Goal: Task Accomplishment & Management: Complete application form

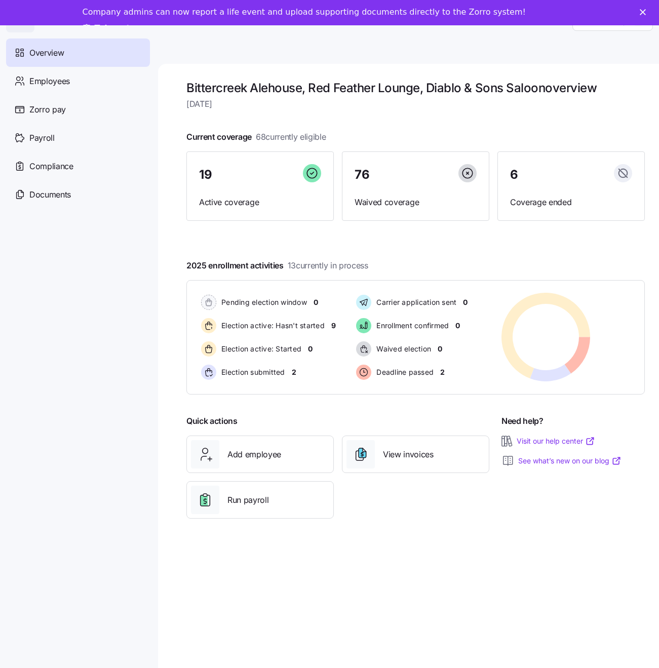
click at [146, 23] on link "Take a tour" at bounding box center [114, 28] width 63 height 11
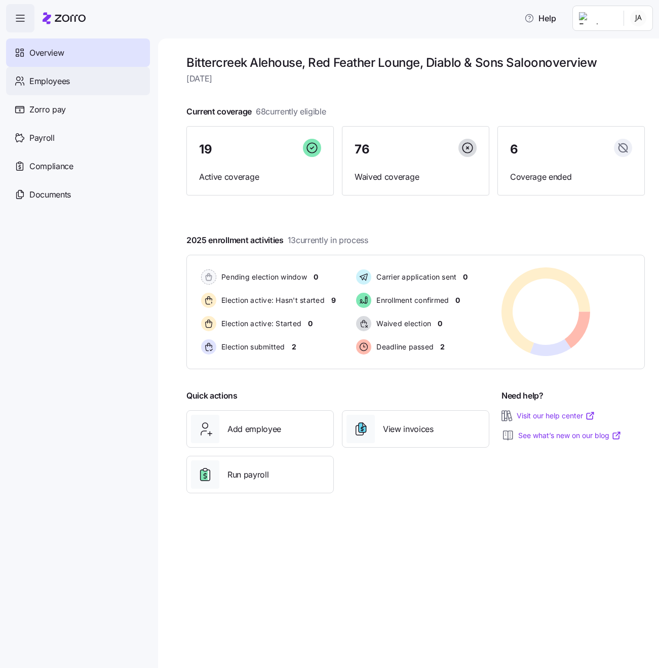
click at [59, 81] on span "Employees" at bounding box center [49, 81] width 41 height 13
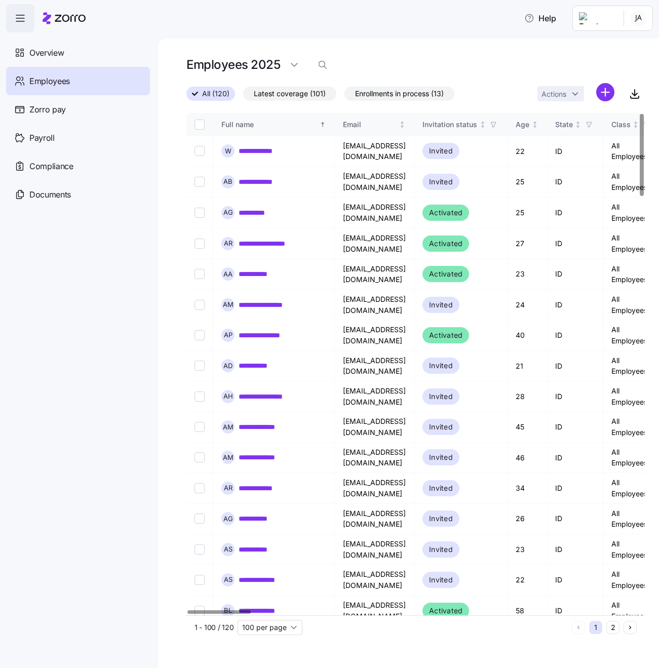
click at [242, 121] on div "Full name" at bounding box center [269, 124] width 96 height 11
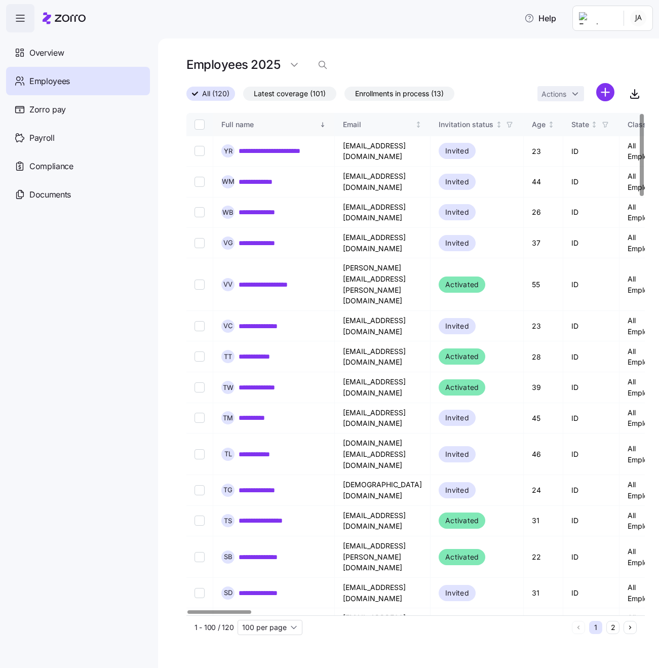
click at [242, 121] on div "Full name" at bounding box center [269, 124] width 96 height 11
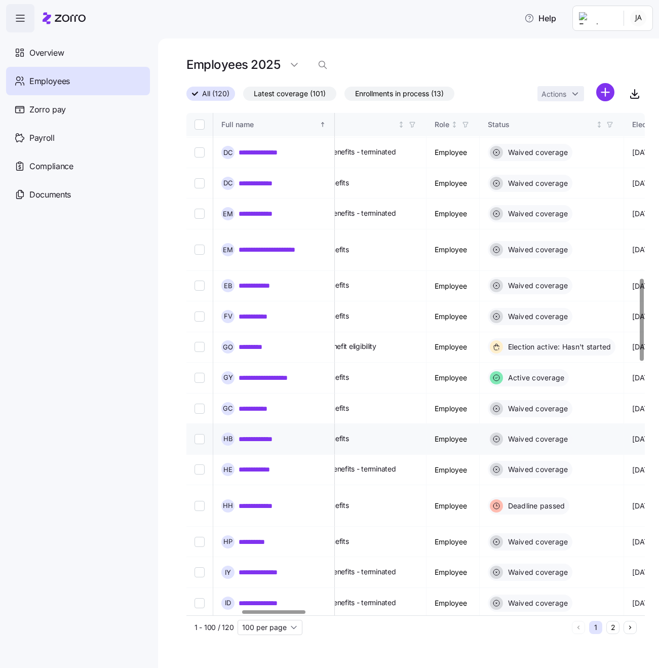
scroll to position [1012, 395]
click at [259, 342] on link "*********" at bounding box center [254, 347] width 32 height 10
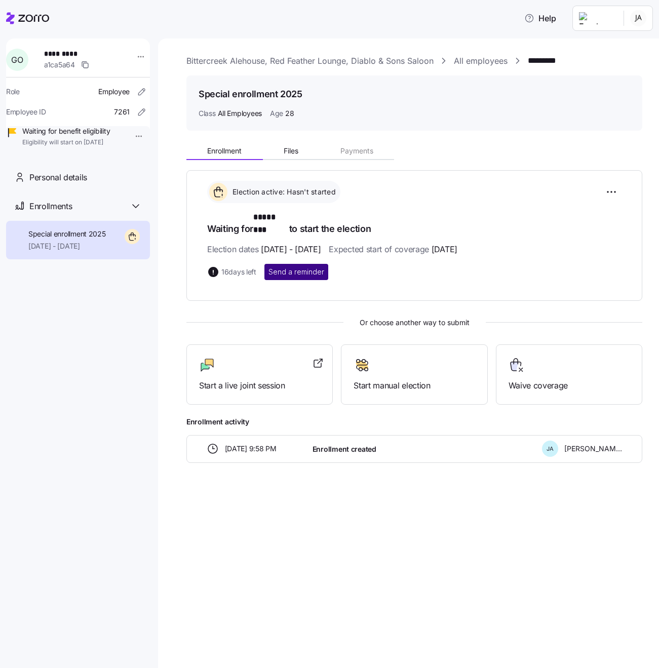
click at [311, 267] on span "Send a reminder" at bounding box center [296, 272] width 56 height 10
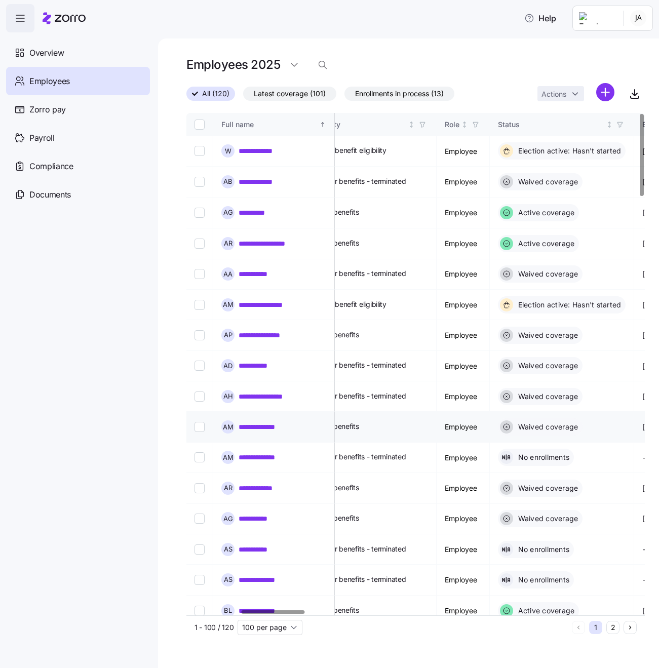
scroll to position [0, 391]
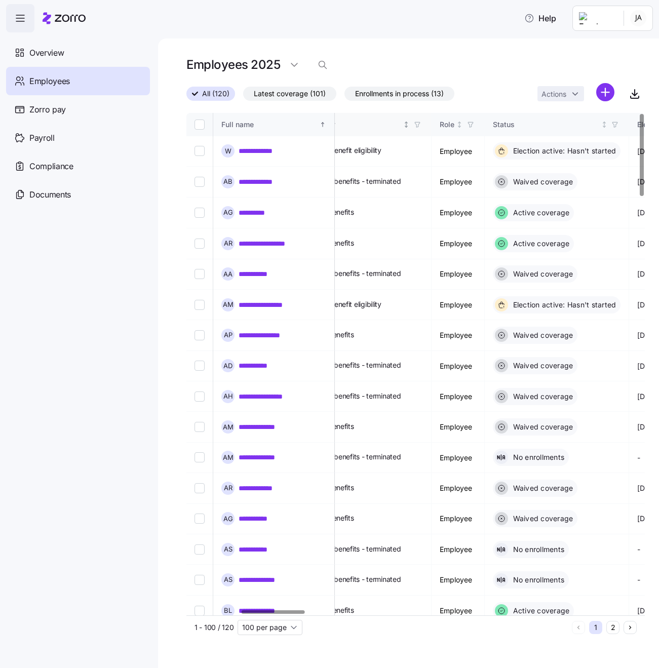
click at [384, 129] on div "Benefit eligibility" at bounding box center [339, 124] width 124 height 11
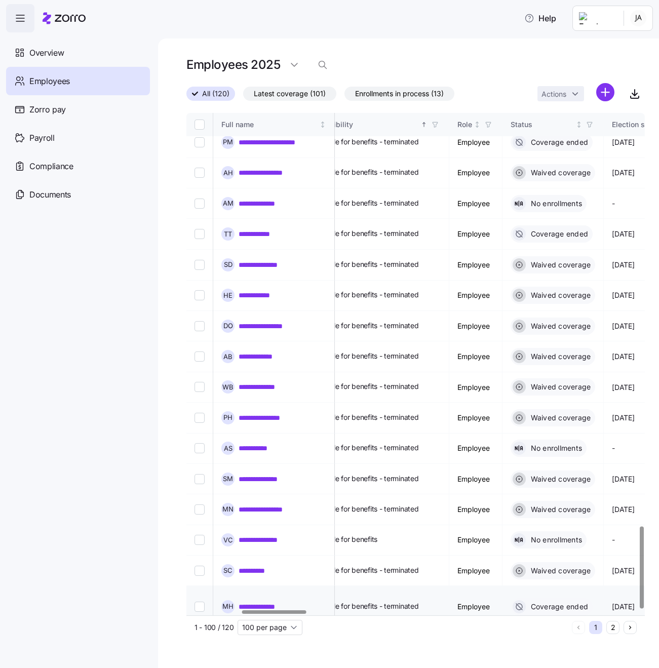
scroll to position [2533, 390]
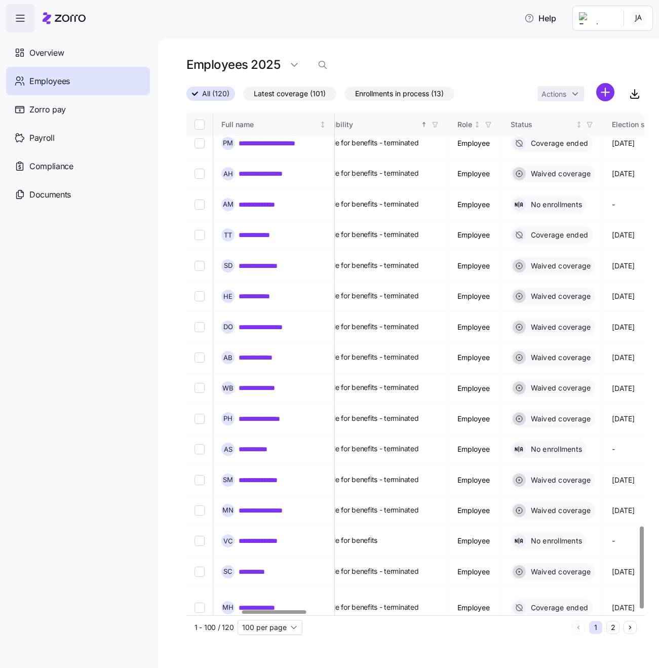
click at [613, 628] on button "2" at bounding box center [612, 627] width 13 height 13
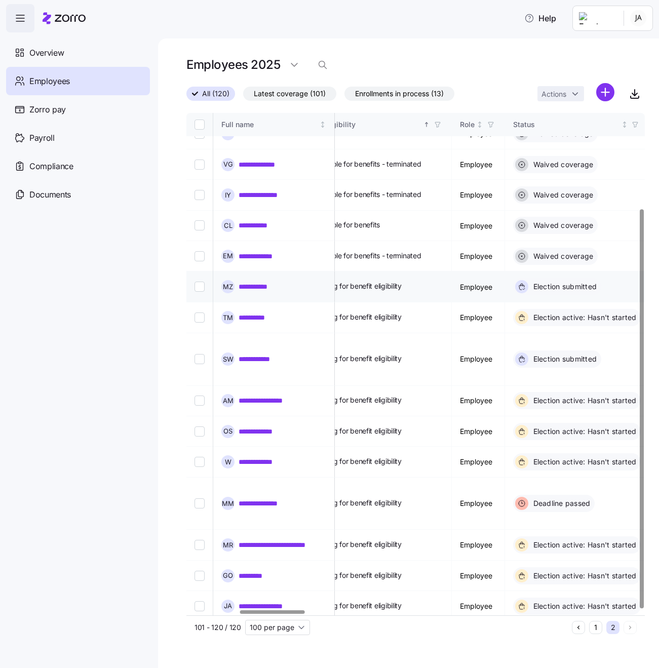
click at [197, 282] on input "Select record 9" at bounding box center [199, 287] width 10 height 10
checkbox input "true"
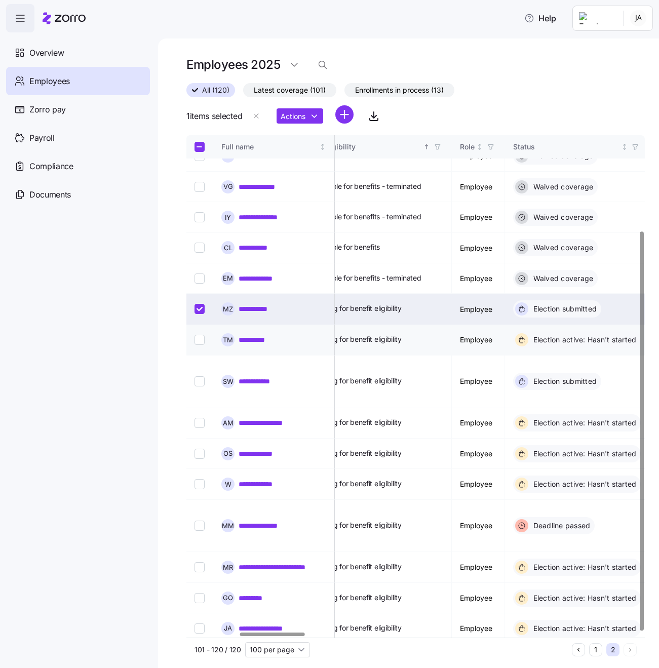
click at [201, 335] on input "Select record 10" at bounding box center [199, 340] width 10 height 10
checkbox input "true"
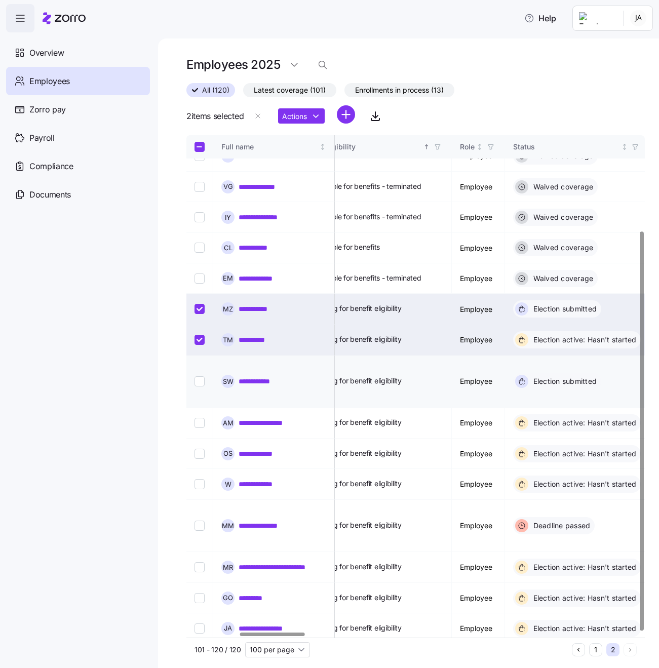
click at [203, 376] on input "Select record 11" at bounding box center [199, 381] width 10 height 10
checkbox input "true"
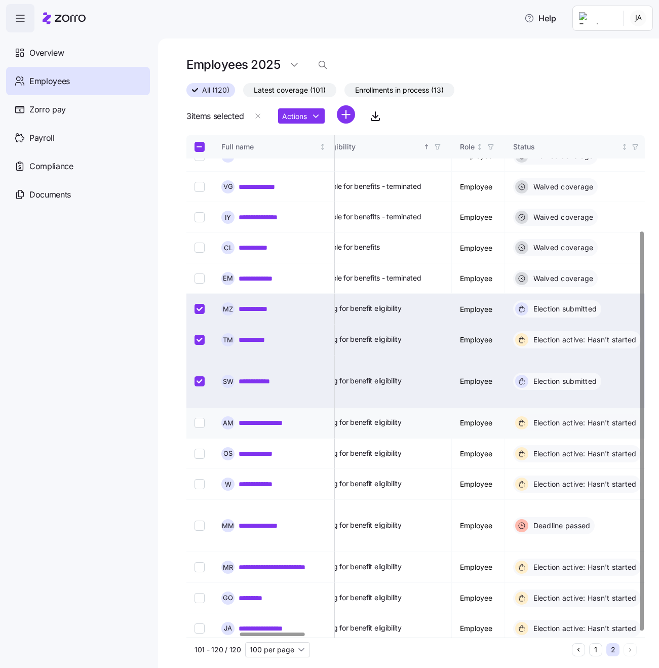
click at [200, 418] on input "Select record 12" at bounding box center [199, 423] width 10 height 10
checkbox input "true"
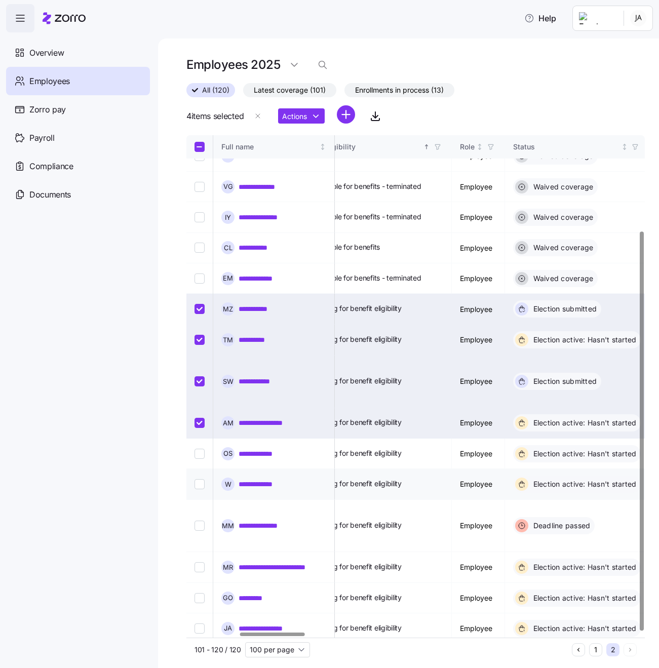
drag, startPoint x: 201, startPoint y: 414, endPoint x: 202, endPoint y: 435, distance: 21.8
click at [202, 449] on input "Select record 13" at bounding box center [199, 454] width 10 height 10
checkbox input "true"
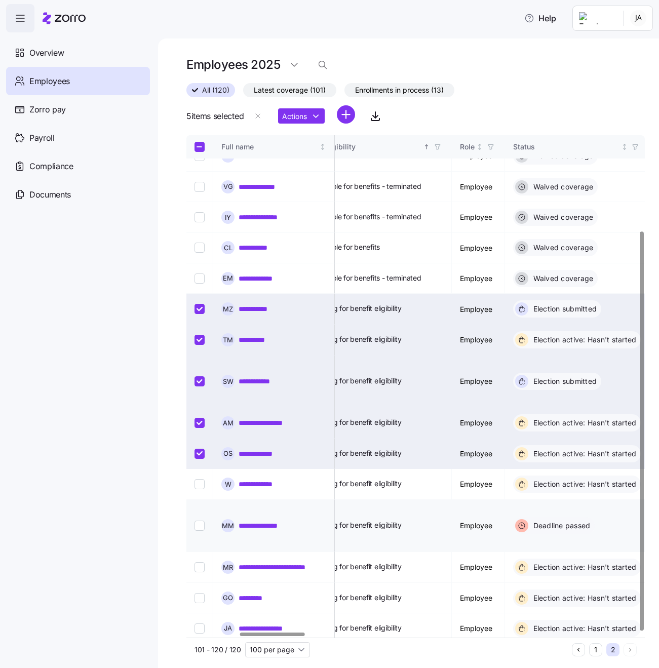
drag, startPoint x: 202, startPoint y: 438, endPoint x: 201, endPoint y: 470, distance: 31.9
click at [202, 479] on input "Select record 14" at bounding box center [199, 484] width 10 height 10
checkbox input "true"
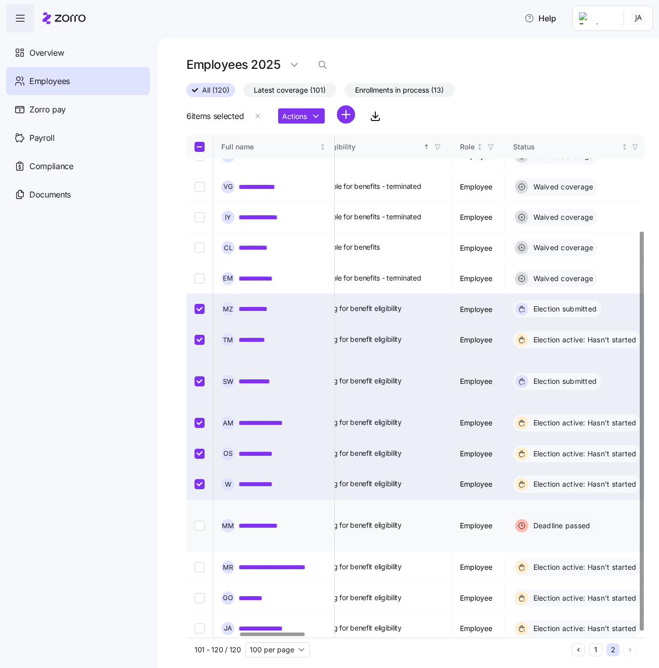
click at [201, 520] on input "Select record 15" at bounding box center [199, 525] width 10 height 10
checkbox input "true"
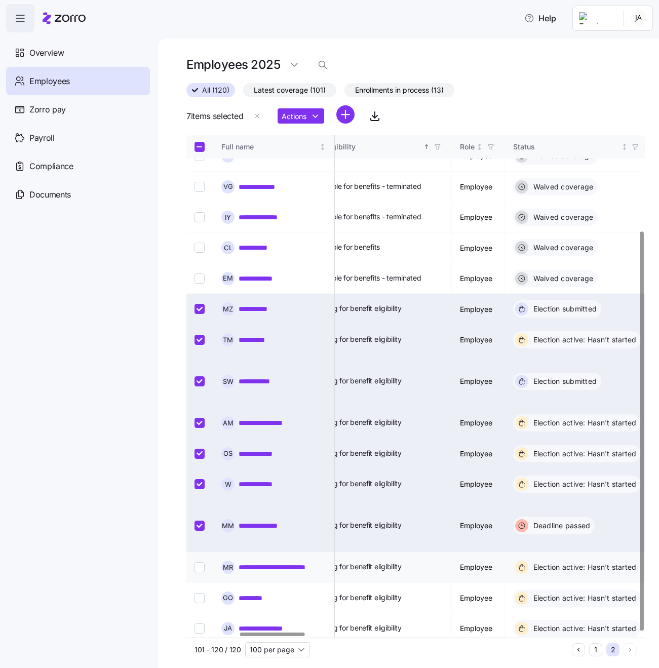
click at [199, 562] on input "Select record 16" at bounding box center [199, 567] width 10 height 10
checkbox input "true"
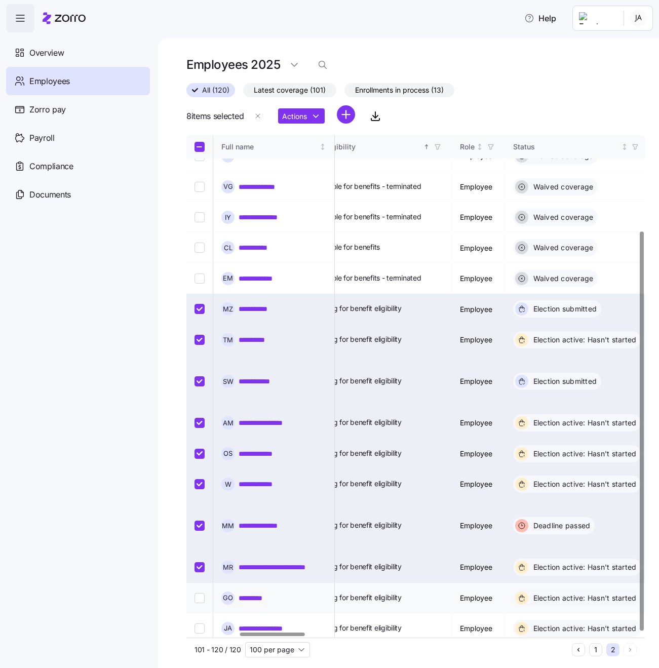
click at [202, 593] on input "Select record 17" at bounding box center [199, 598] width 10 height 10
checkbox input "true"
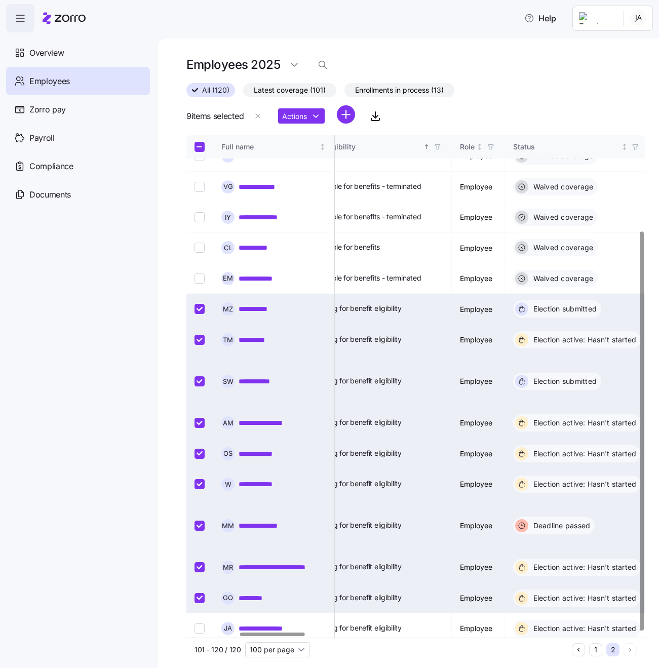
drag, startPoint x: 198, startPoint y: 565, endPoint x: 203, endPoint y: 583, distance: 18.7
click at [198, 623] on input "Select record 18" at bounding box center [199, 628] width 10 height 10
checkbox input "true"
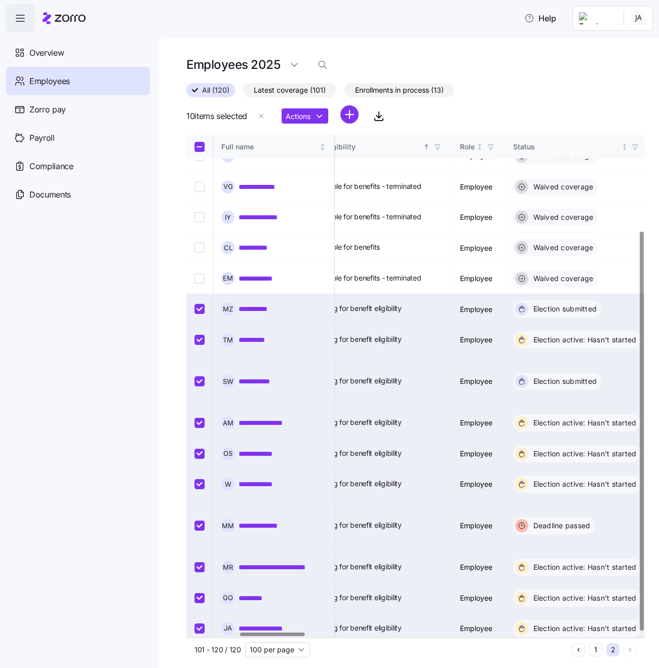
click at [202, 659] on input "Select record 19" at bounding box center [199, 664] width 10 height 10
checkbox input "true"
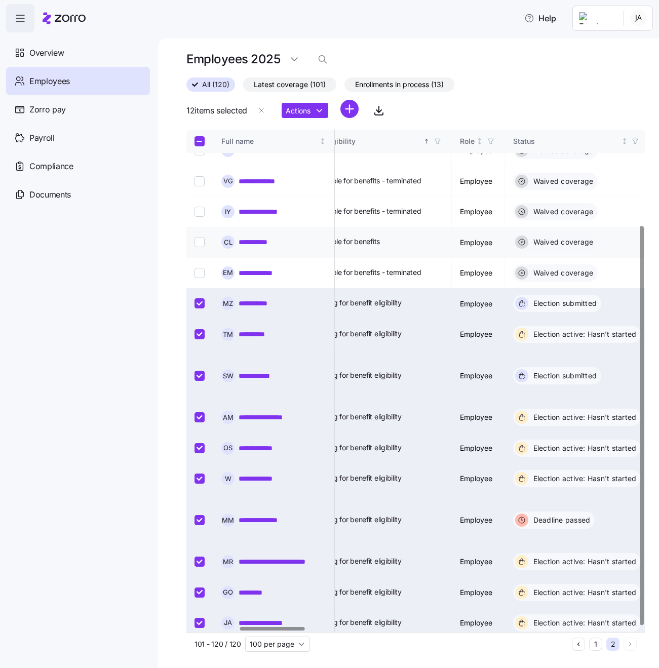
scroll to position [5, 0]
click at [317, 112] on html "**********" at bounding box center [329, 331] width 659 height 662
click at [98, 305] on html "**********" at bounding box center [329, 331] width 659 height 662
click at [201, 143] on input "Select all records" at bounding box center [199, 142] width 10 height 10
checkbox input "true"
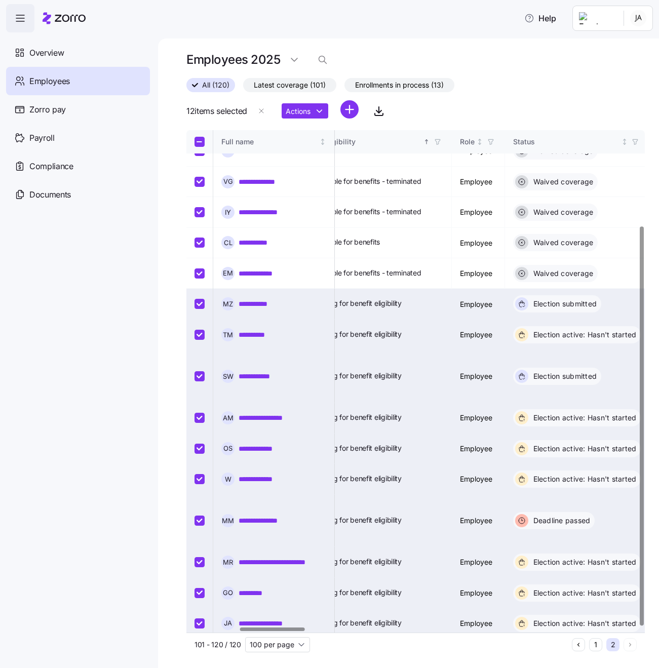
checkbox input "true"
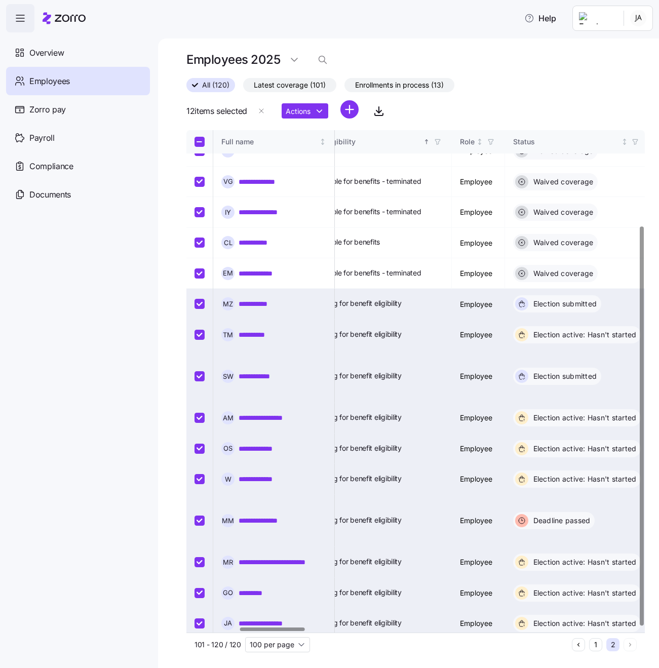
checkbox input "true"
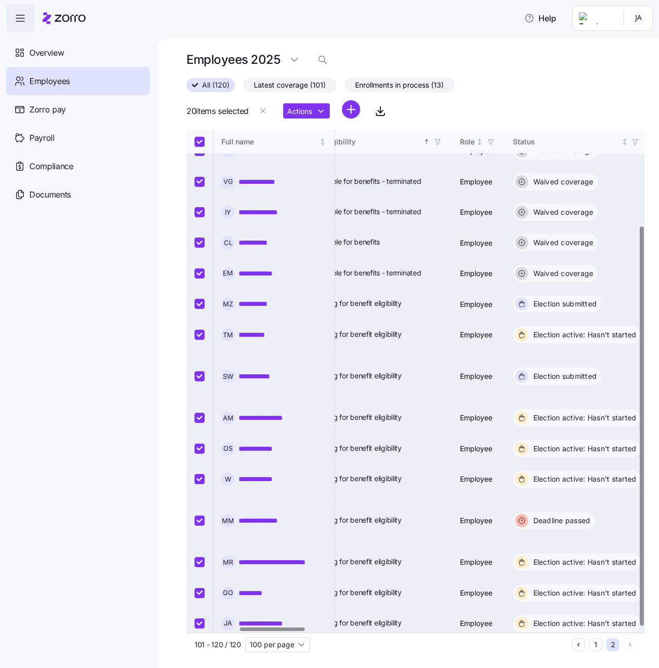
click at [201, 143] on input "Select all records" at bounding box center [199, 142] width 10 height 10
checkbox input "false"
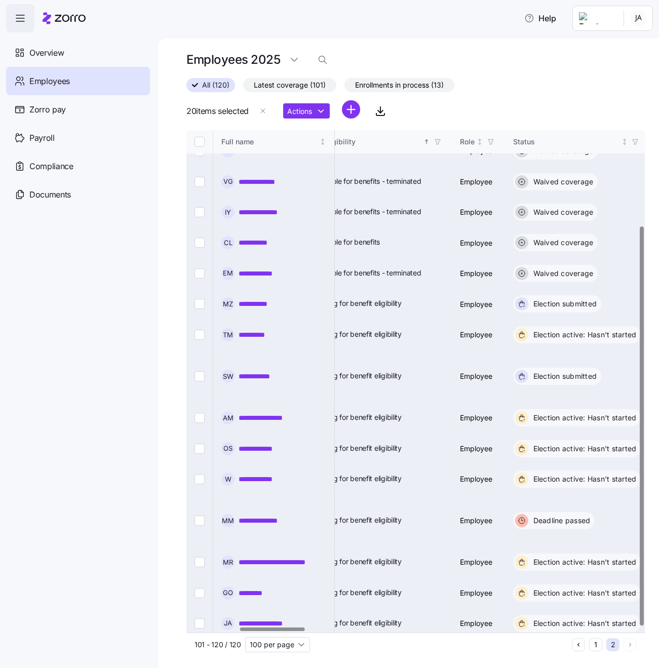
checkbox input "false"
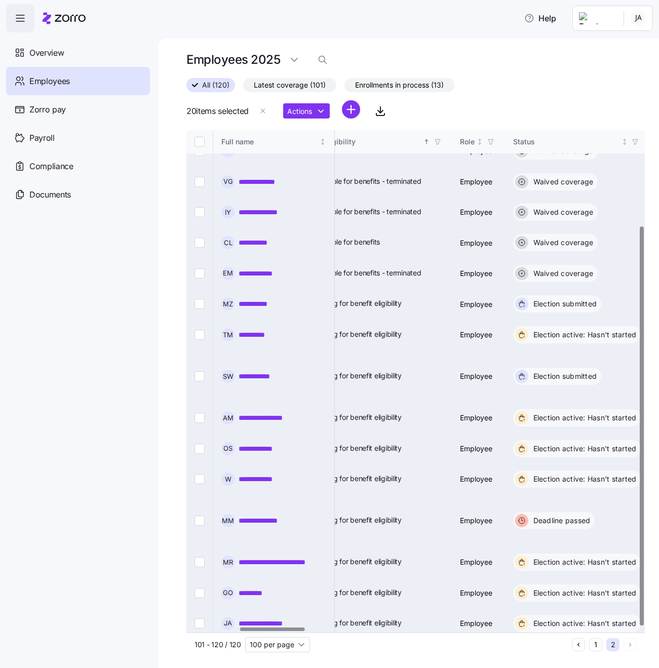
checkbox input "false"
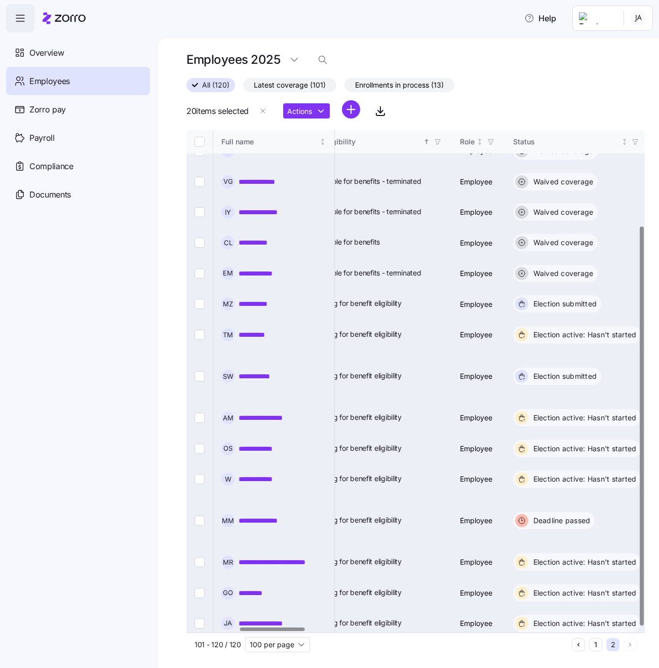
checkbox input "false"
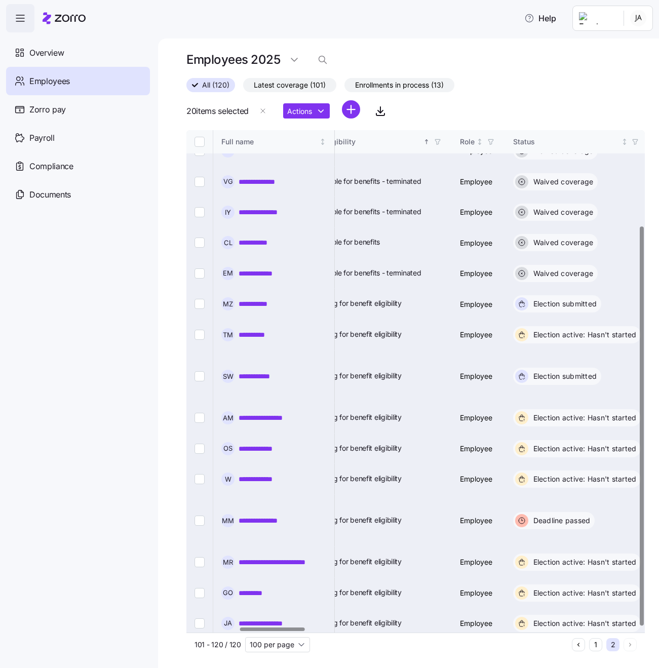
checkbox input "false"
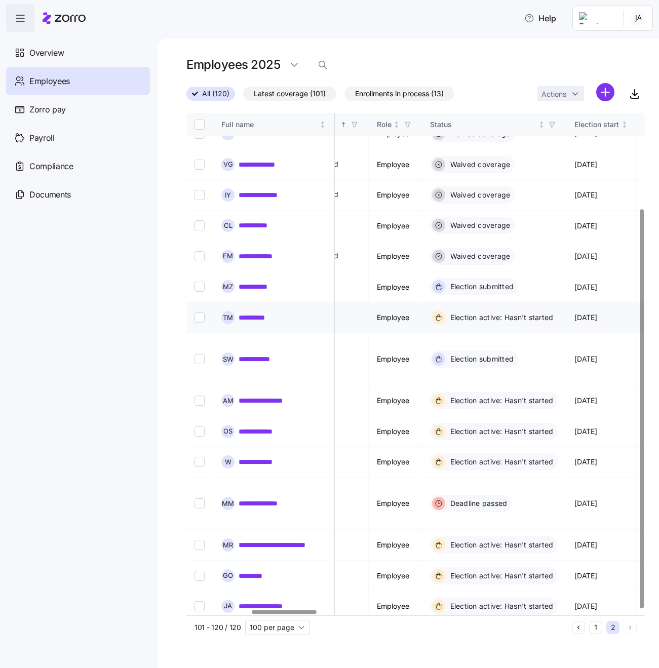
scroll to position [120, 457]
click at [245, 312] on link "**********" at bounding box center [257, 317] width 38 height 10
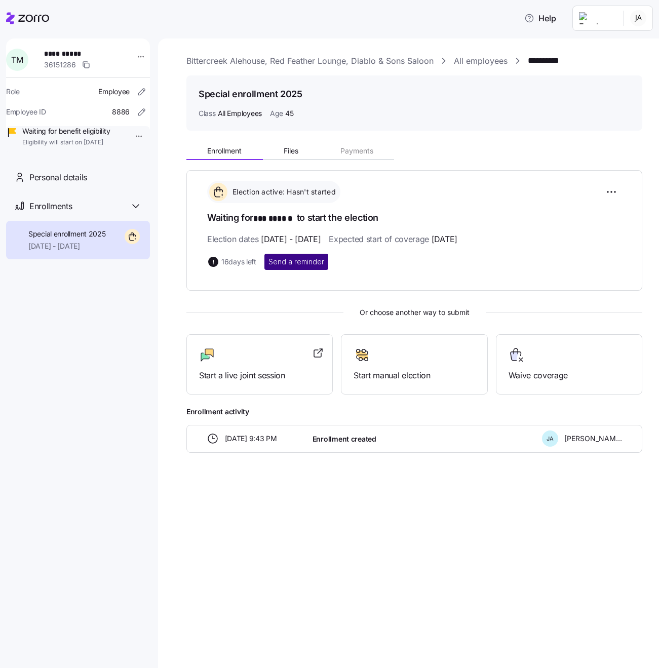
click at [312, 263] on span "Send a reminder" at bounding box center [296, 262] width 56 height 10
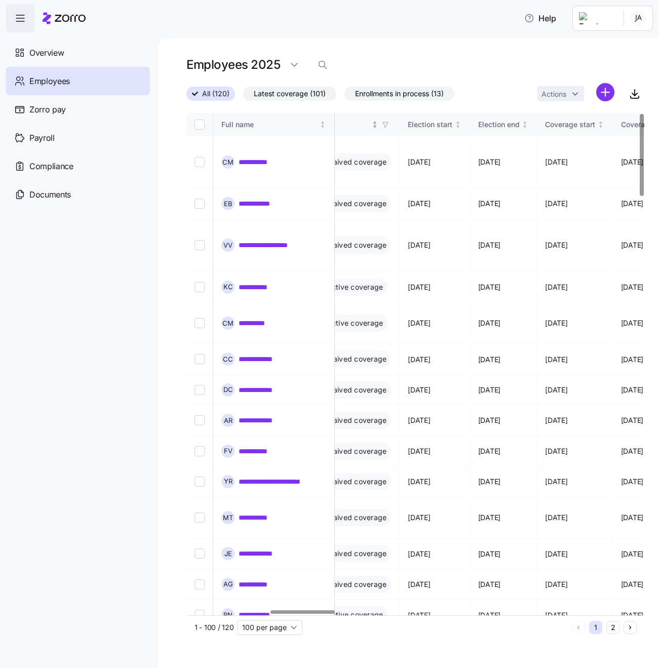
scroll to position [0, 1]
click at [370, 124] on div "Status" at bounding box center [337, 124] width 63 height 11
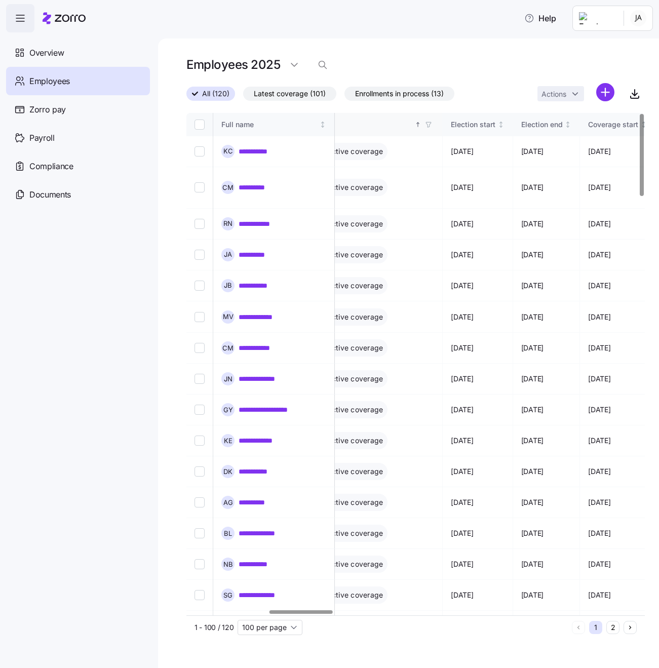
click at [368, 122] on div "Status" at bounding box center [359, 124] width 106 height 11
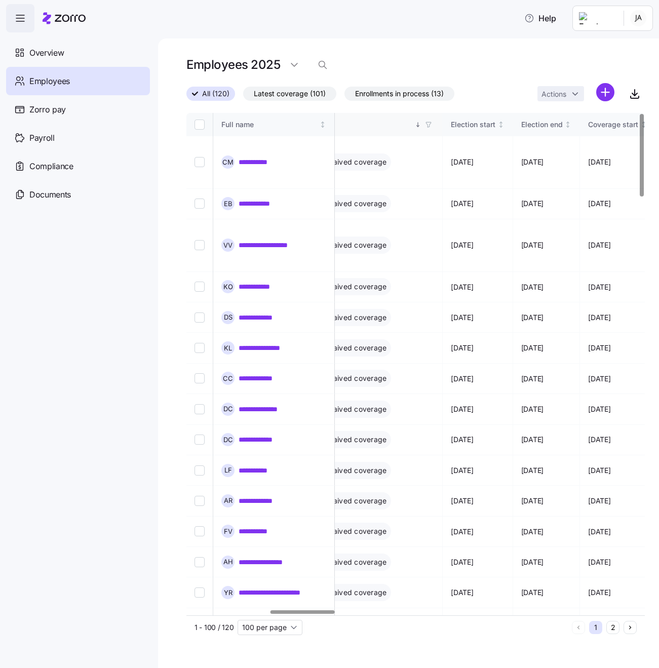
click at [368, 122] on div "Status" at bounding box center [359, 124] width 106 height 11
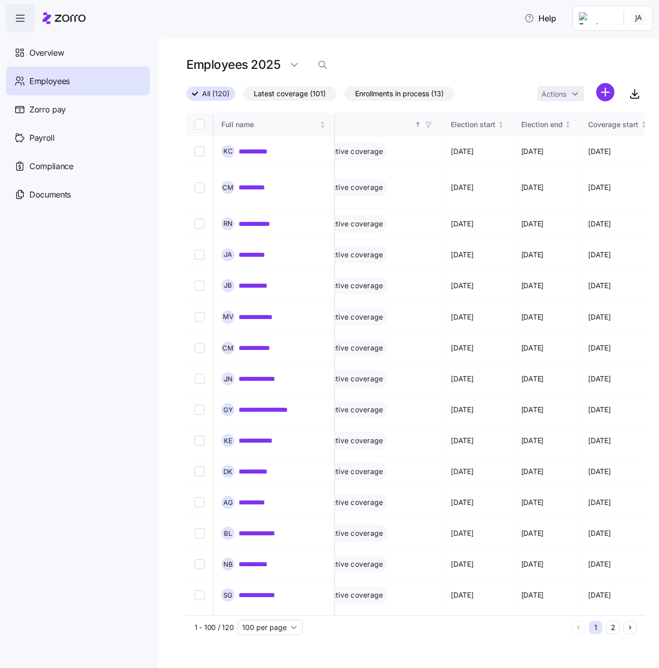
click at [618, 625] on button "2" at bounding box center [612, 627] width 13 height 13
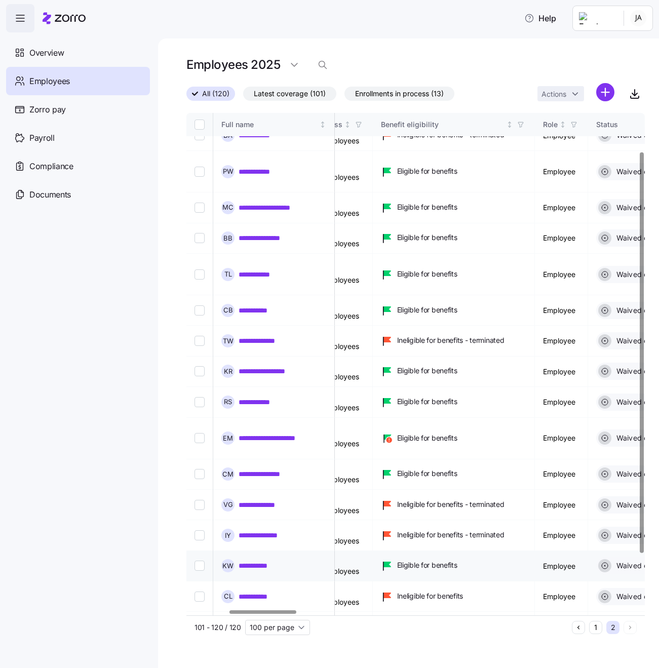
scroll to position [0, 288]
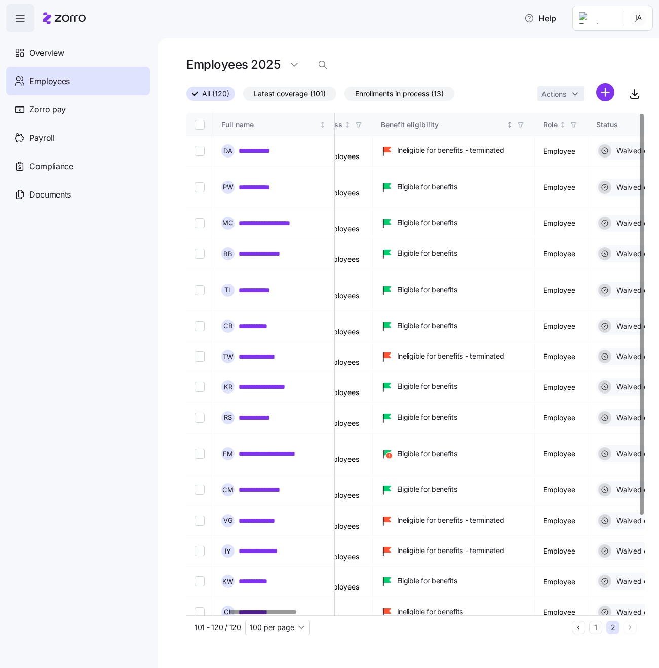
click at [441, 125] on div "Benefit eligibility" at bounding box center [443, 124] width 124 height 11
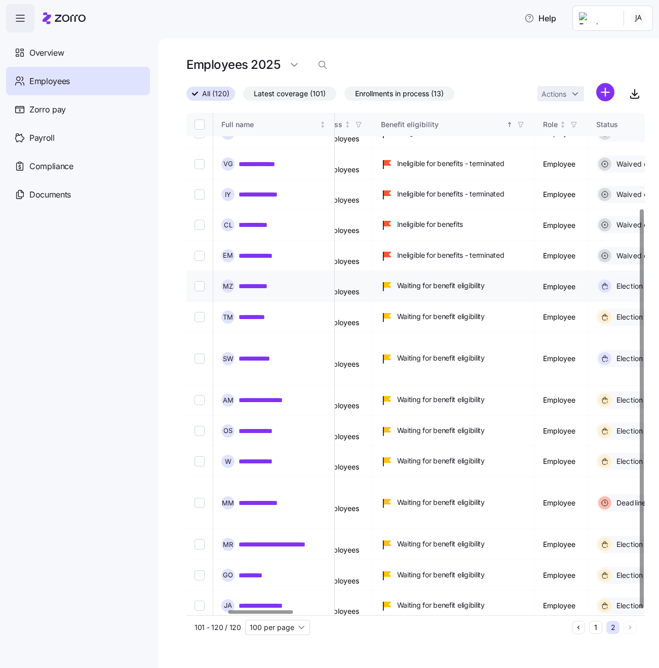
scroll to position [120, 288]
click at [251, 395] on link "**********" at bounding box center [269, 400] width 63 height 10
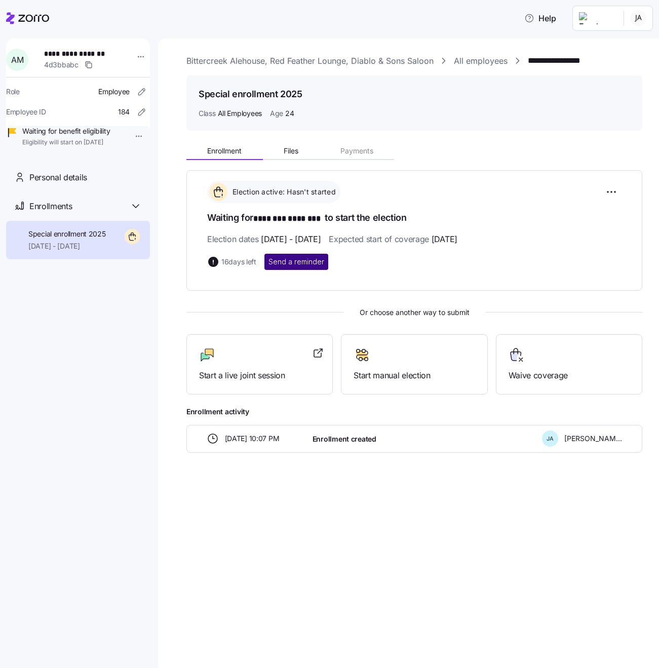
click at [305, 258] on span "Send a reminder" at bounding box center [296, 262] width 56 height 10
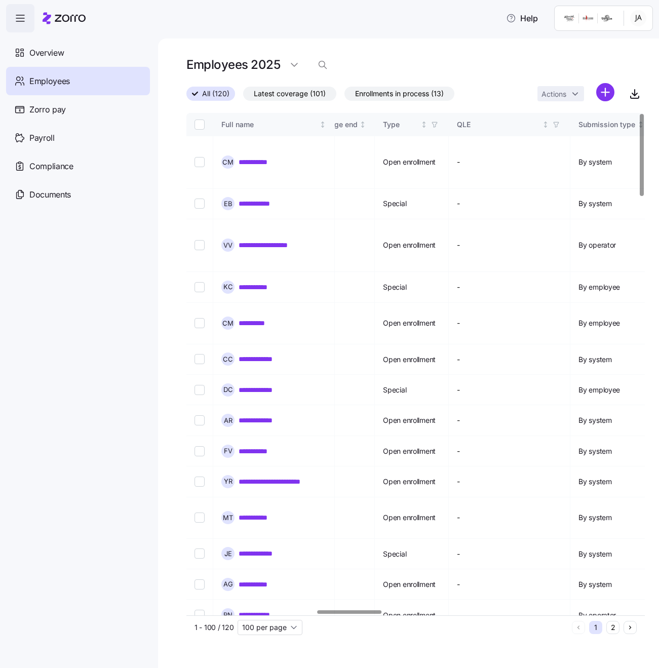
scroll to position [0, 928]
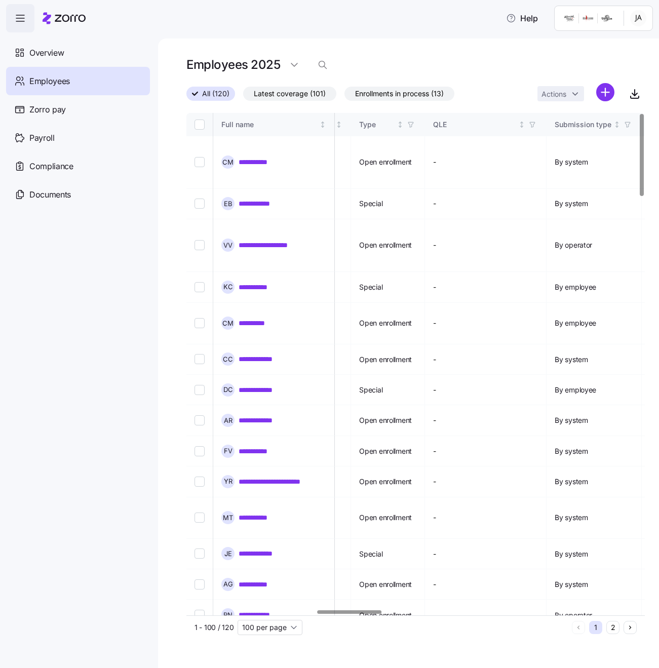
click at [613, 628] on button "2" at bounding box center [612, 627] width 13 height 13
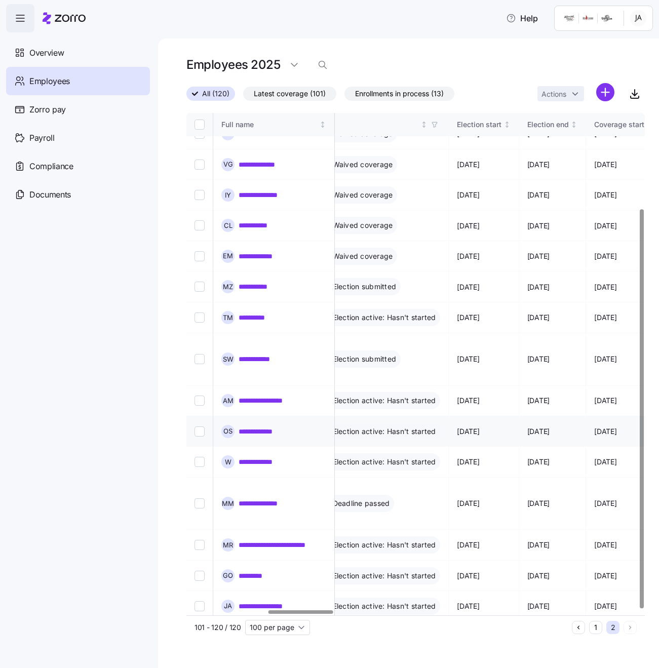
scroll to position [119, 568]
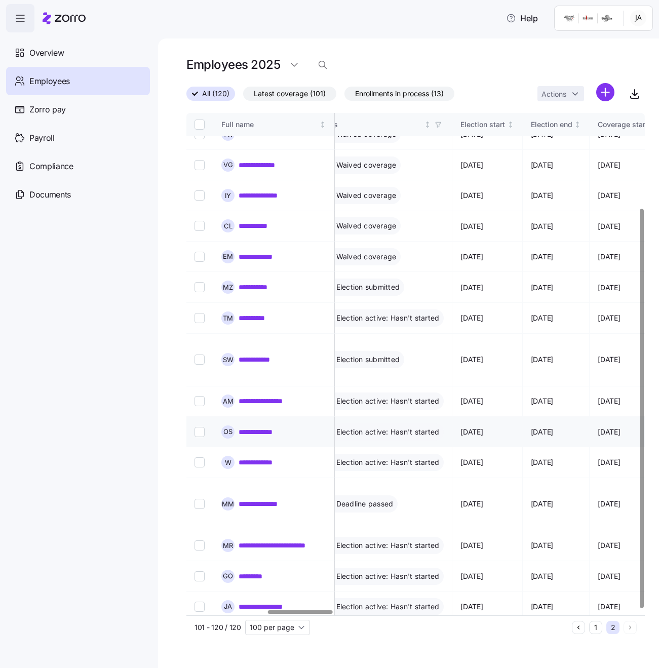
click at [256, 427] on link "**********" at bounding box center [260, 432] width 44 height 10
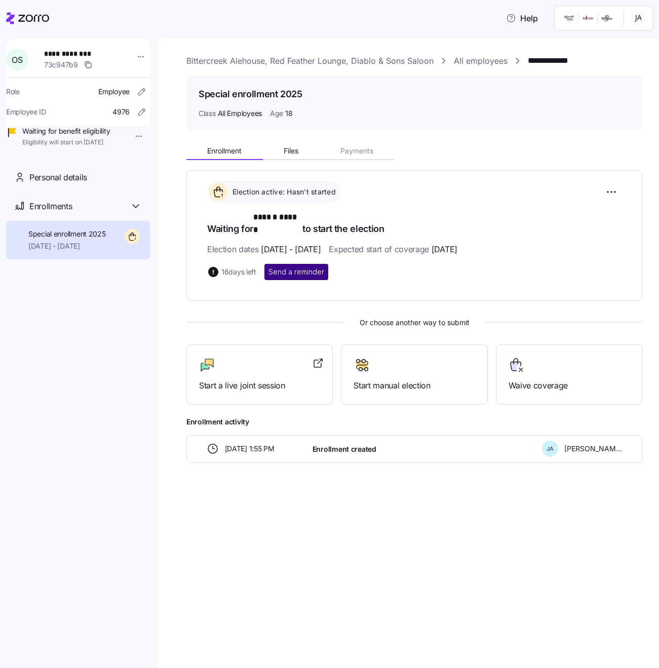
click at [315, 267] on span "Send a reminder" at bounding box center [296, 272] width 56 height 10
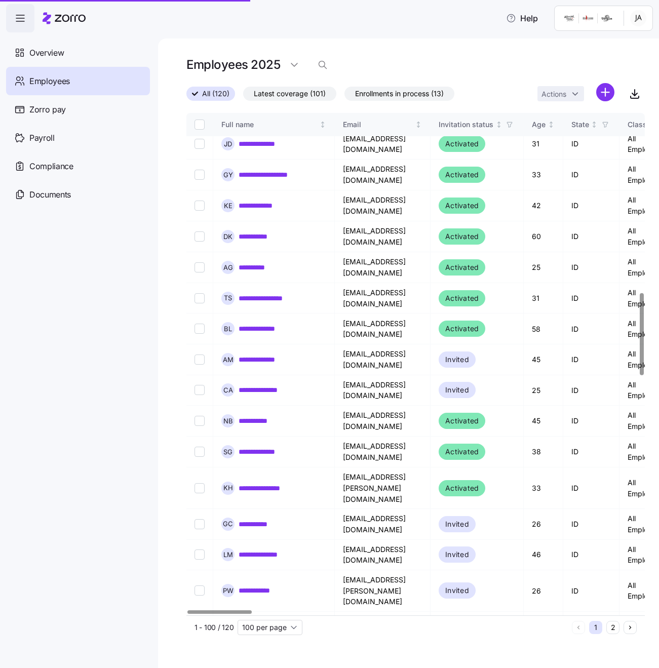
scroll to position [1103, 0]
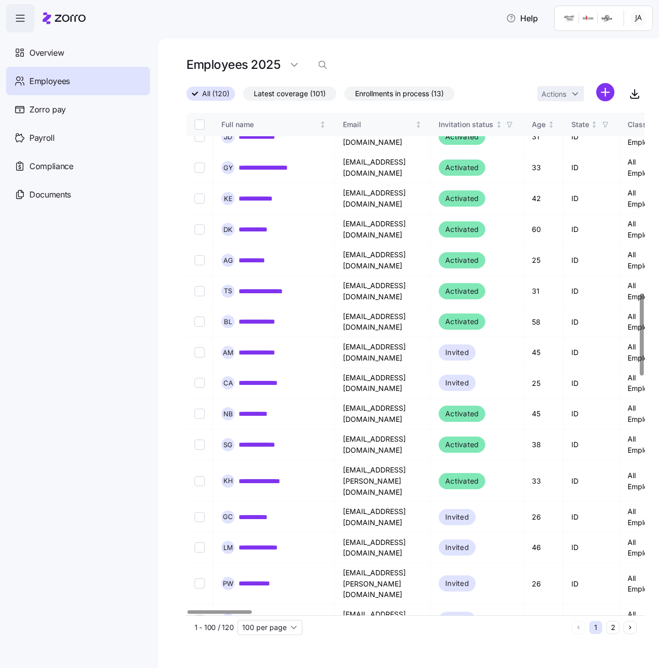
click at [612, 625] on button "2" at bounding box center [612, 627] width 13 height 13
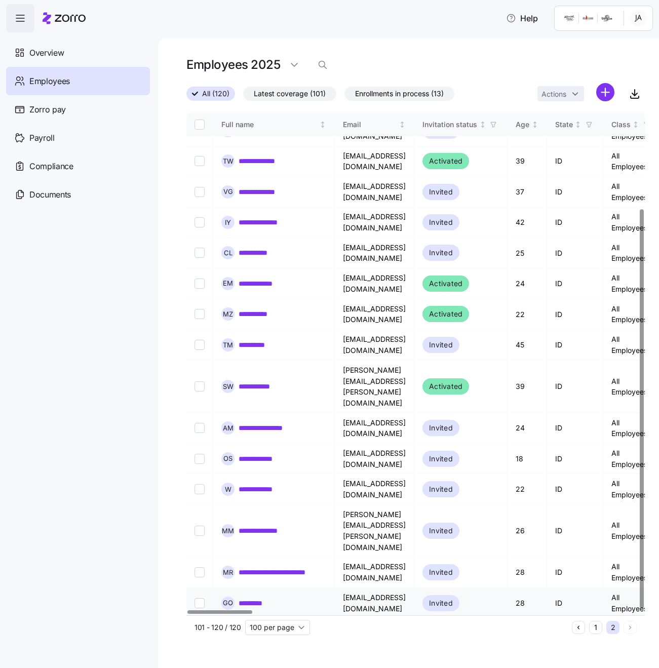
scroll to position [120, 0]
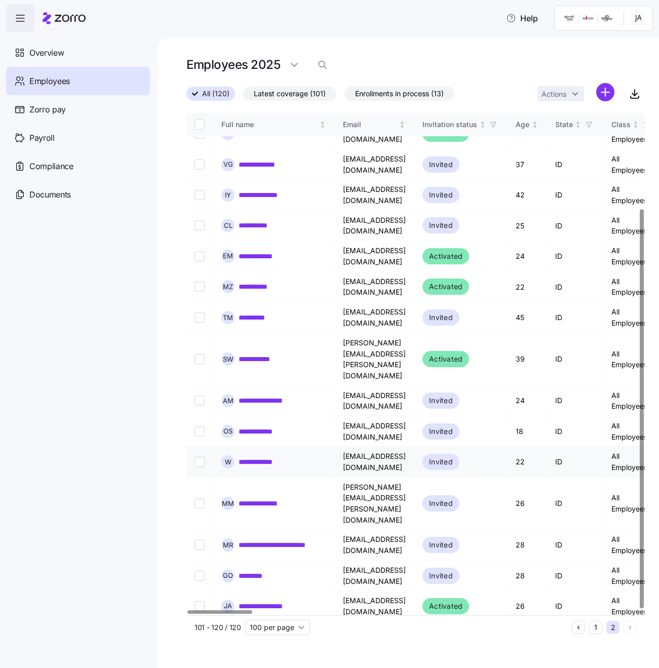
click at [254, 457] on link "**********" at bounding box center [266, 462] width 56 height 10
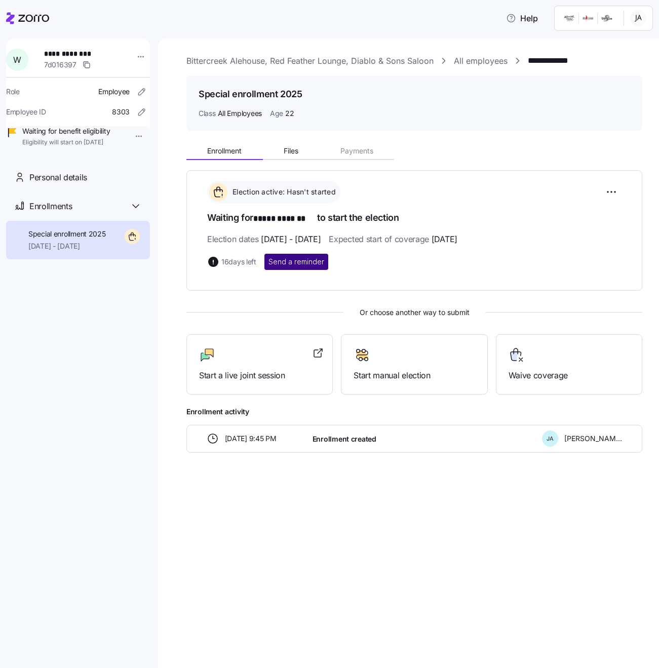
click at [295, 258] on span "Send a reminder" at bounding box center [296, 262] width 56 height 10
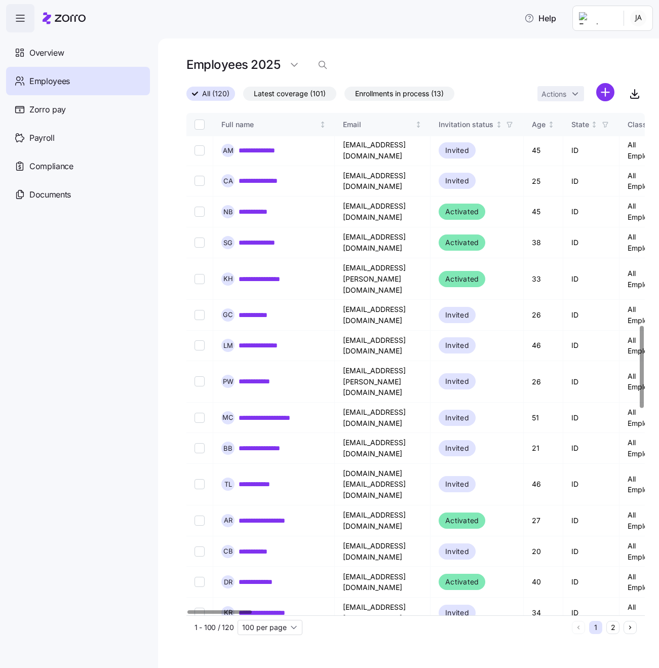
scroll to position [1307, 0]
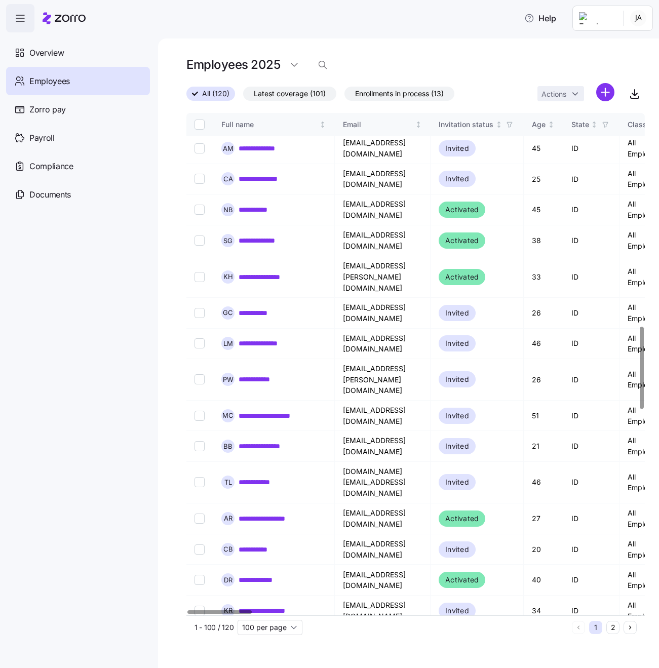
click at [614, 629] on button "2" at bounding box center [612, 627] width 13 height 13
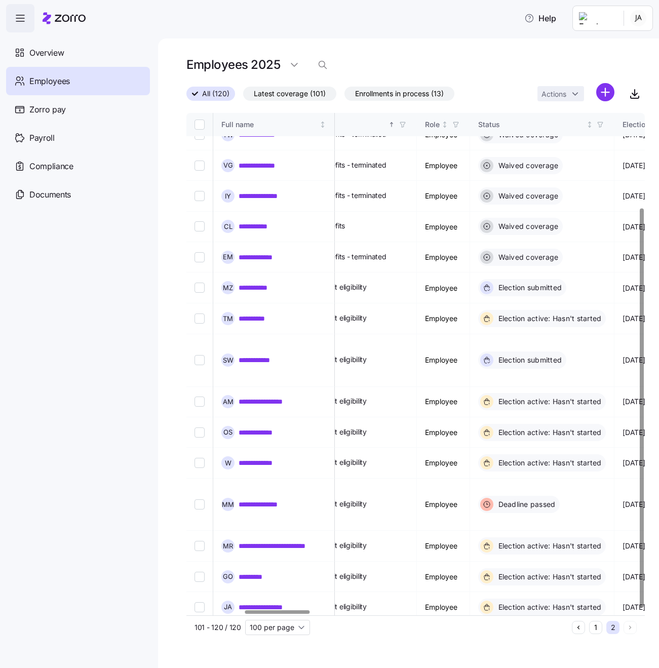
scroll to position [119, 407]
click at [275, 499] on link "**********" at bounding box center [267, 504] width 59 height 10
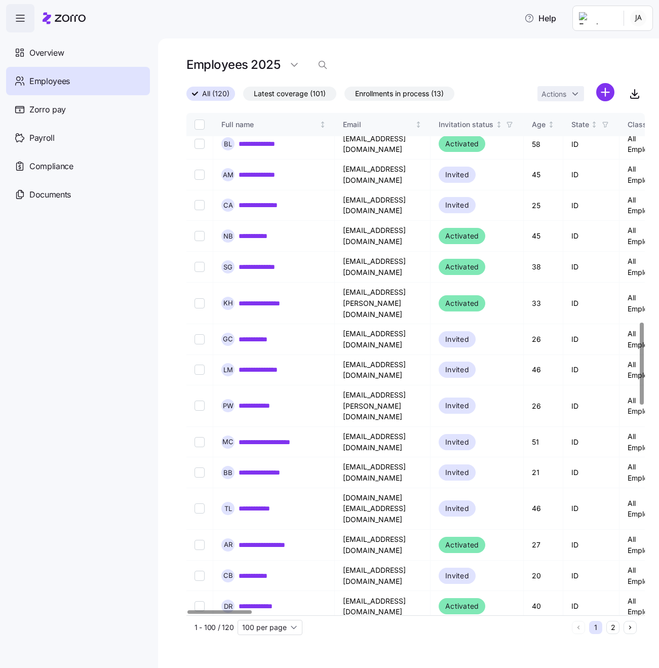
scroll to position [1281, 0]
click at [613, 627] on button "2" at bounding box center [612, 627] width 13 height 13
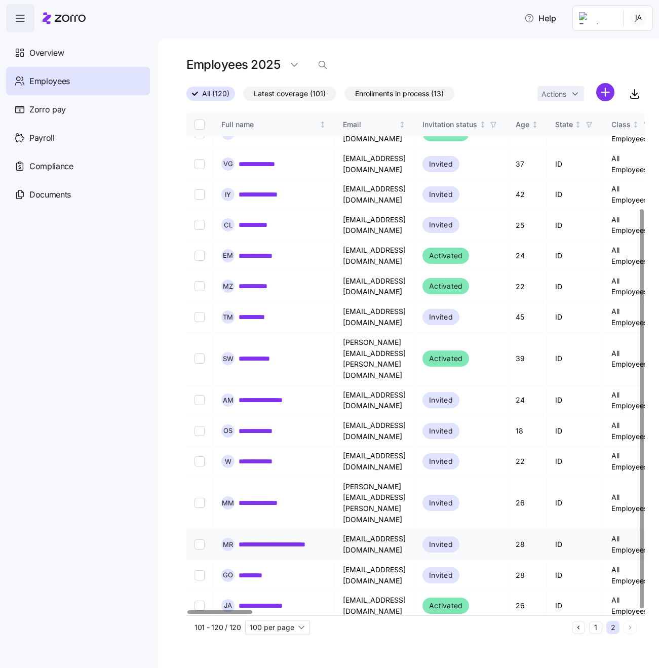
scroll to position [120, 0]
click at [300, 540] on link "**********" at bounding box center [282, 545] width 88 height 10
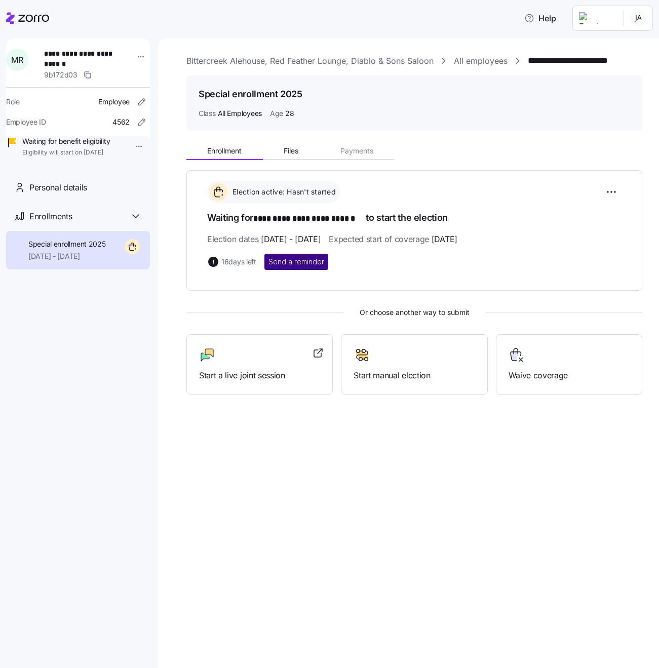
click at [294, 257] on span "Send a reminder" at bounding box center [296, 262] width 56 height 10
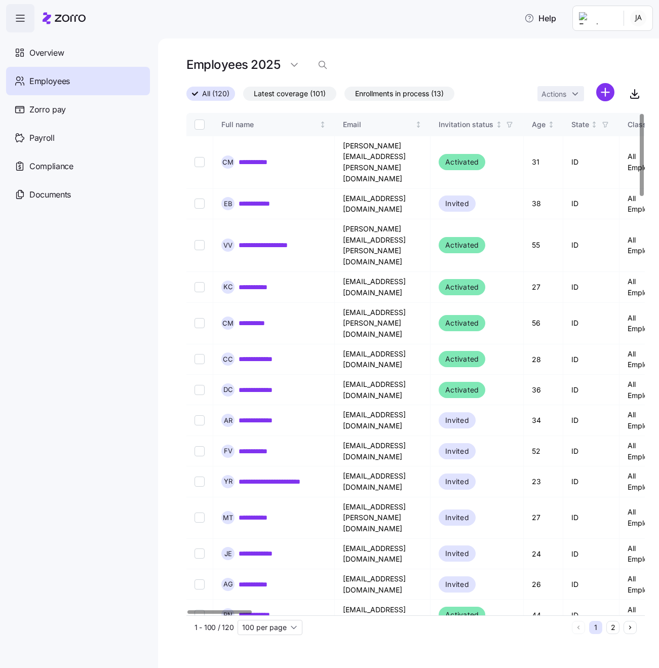
click at [610, 627] on button "2" at bounding box center [612, 627] width 13 height 13
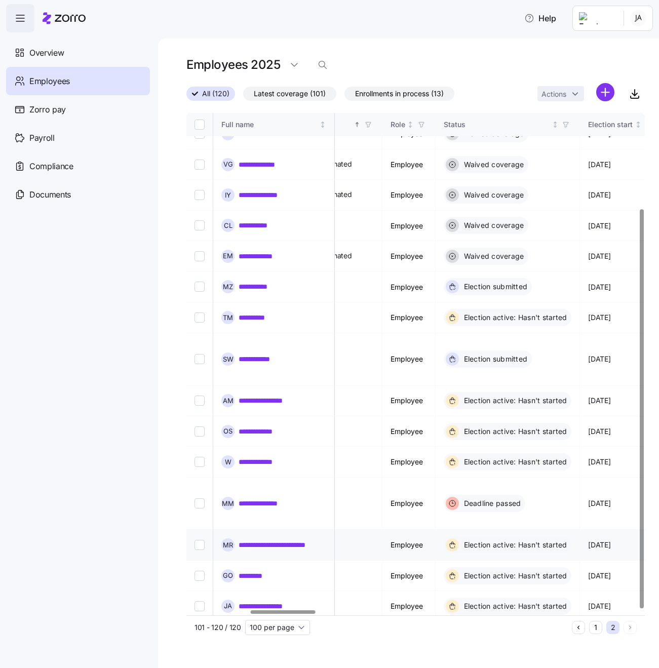
scroll to position [120, 446]
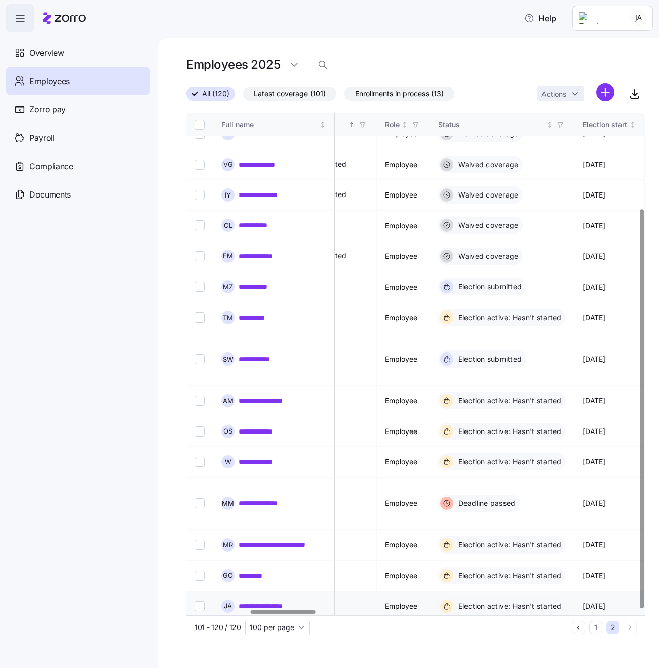
click at [294, 601] on link "**********" at bounding box center [272, 606] width 68 height 10
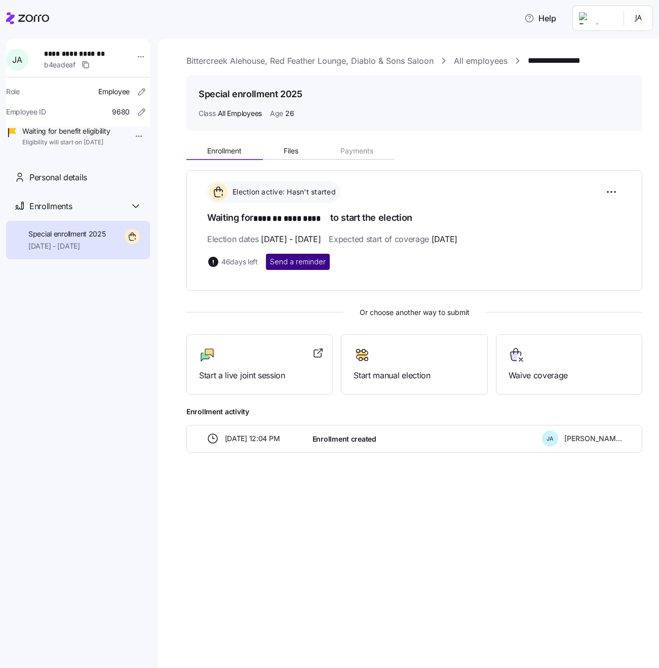
click at [291, 260] on span "Send a reminder" at bounding box center [298, 262] width 56 height 10
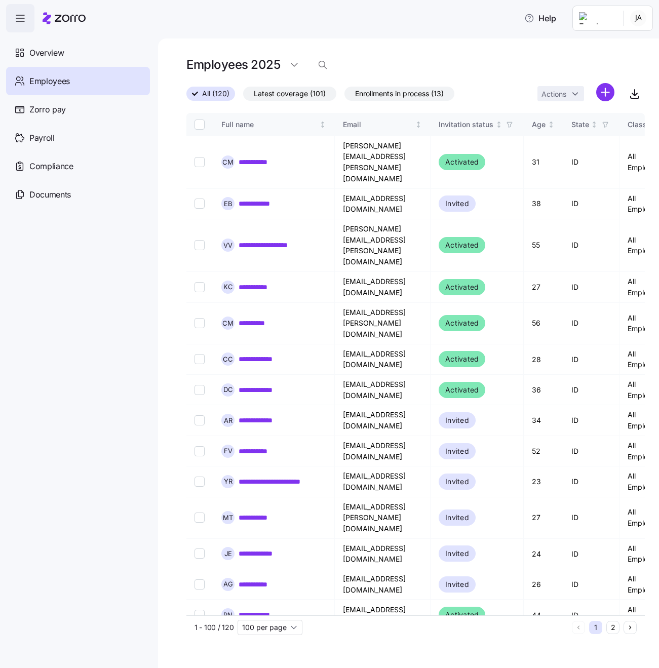
click at [610, 627] on button "2" at bounding box center [612, 627] width 13 height 13
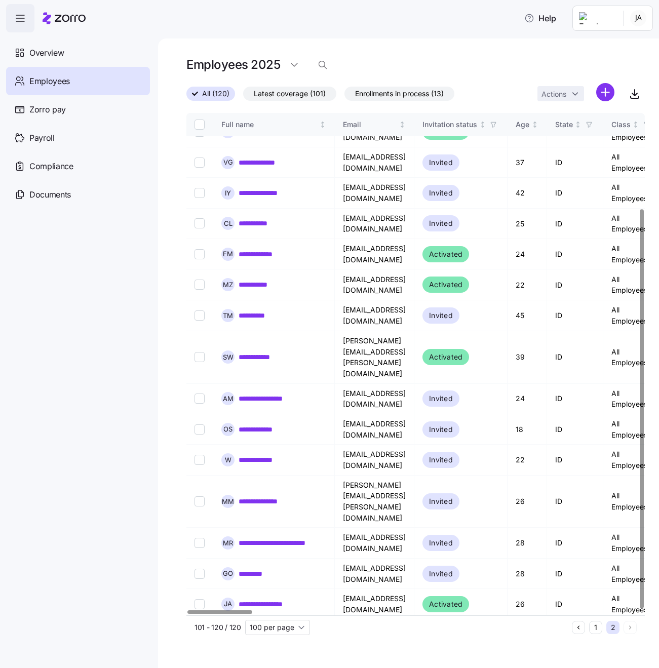
scroll to position [120, 0]
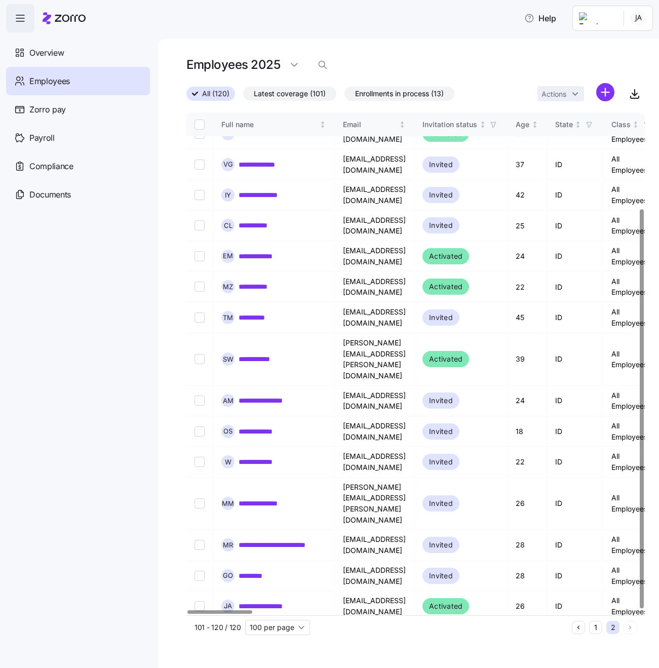
click at [276, 637] on link "**********" at bounding box center [267, 642] width 59 height 10
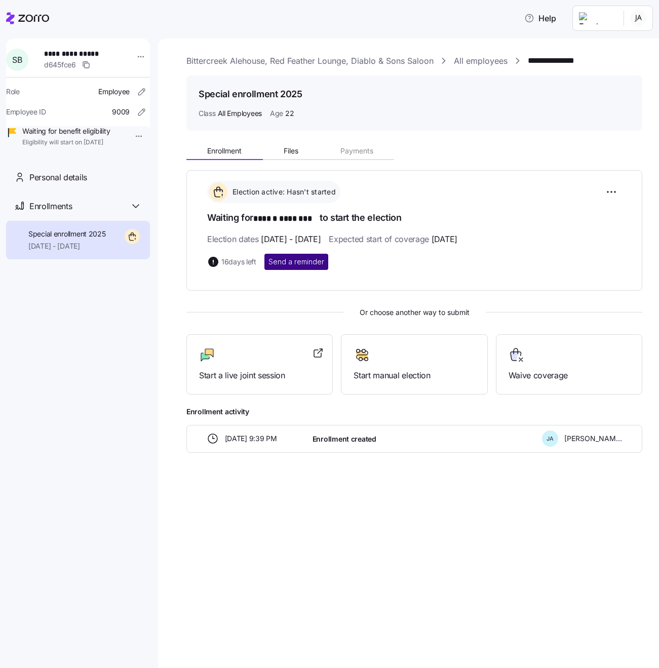
click at [294, 262] on span "Send a reminder" at bounding box center [296, 262] width 56 height 10
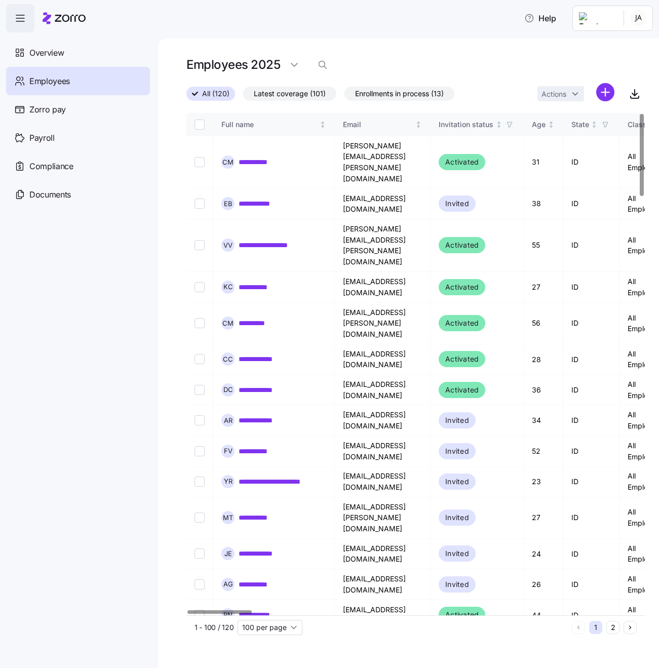
click at [609, 626] on button "2" at bounding box center [612, 627] width 13 height 13
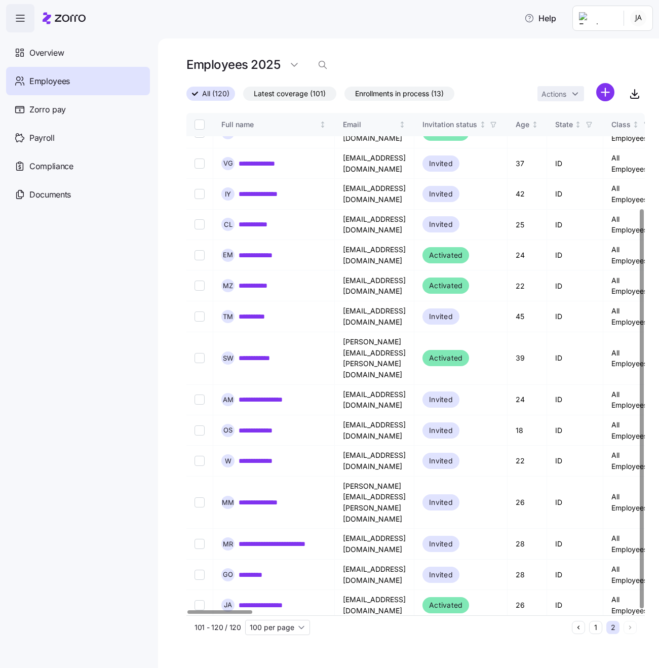
scroll to position [120, 0]
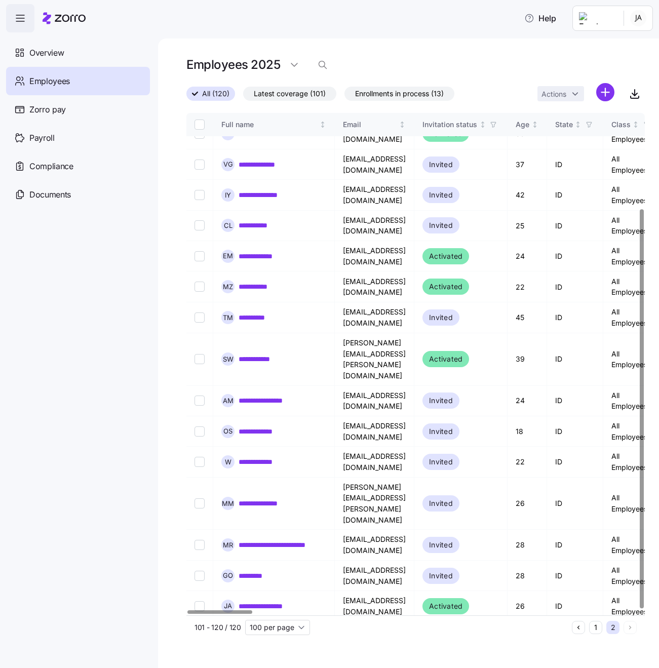
click at [266, 667] on div "**********" at bounding box center [273, 677] width 105 height 13
click at [266, 667] on link "**********" at bounding box center [257, 678] width 39 height 10
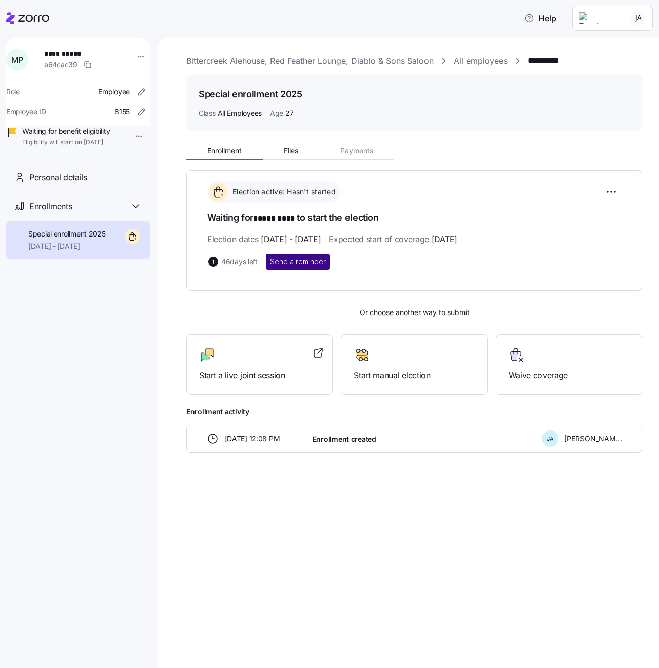
click at [310, 260] on span "Send a reminder" at bounding box center [298, 262] width 56 height 10
click at [468, 64] on link "All employees" at bounding box center [481, 61] width 54 height 13
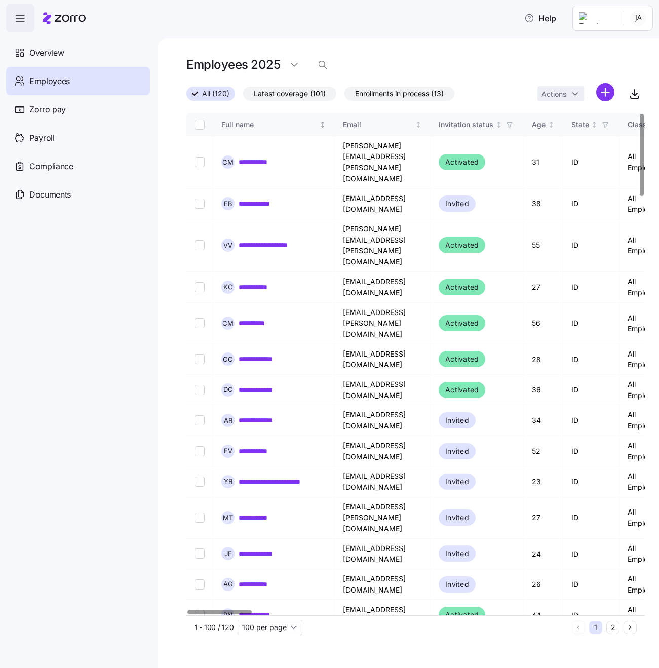
click at [239, 123] on div "Full name" at bounding box center [269, 124] width 96 height 11
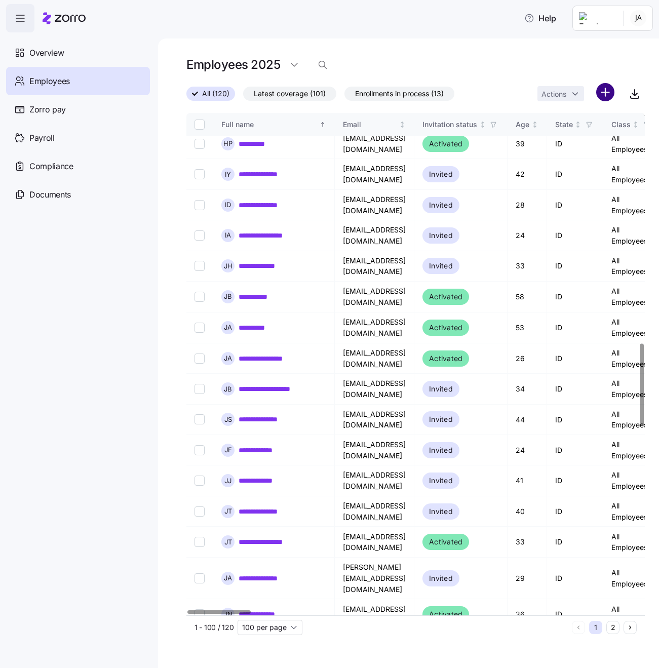
click at [602, 94] on html "**********" at bounding box center [329, 331] width 659 height 662
click at [547, 133] on span "Add a new employee" at bounding box center [573, 135] width 68 height 10
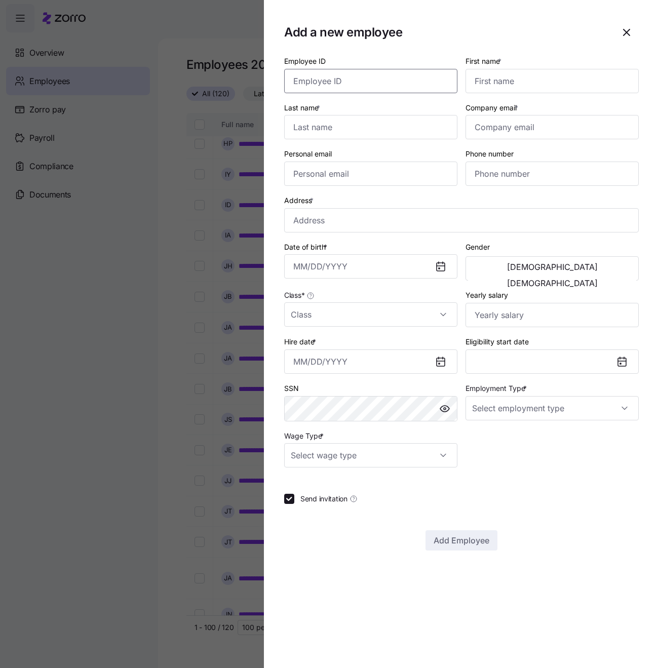
click at [386, 85] on input "Employee ID" at bounding box center [370, 81] width 173 height 24
type input "9806"
type input "Mac"
type input "[PERSON_NAME]"
paste input "2089419806"
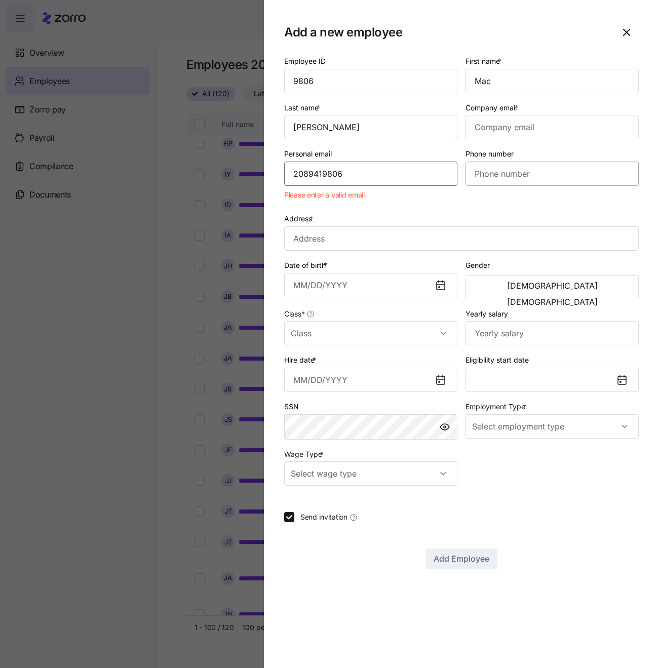
type input "2089419806"
paste input "[PHONE_NUMBER]"
type input "[PHONE_NUMBER]"
drag, startPoint x: 374, startPoint y: 173, endPoint x: 225, endPoint y: 164, distance: 148.7
click at [225, 662] on div "Add a new employee Employee ID 9806 First name * Mac Last name * [PERSON_NAME] …" at bounding box center [329, 662] width 659 height 0
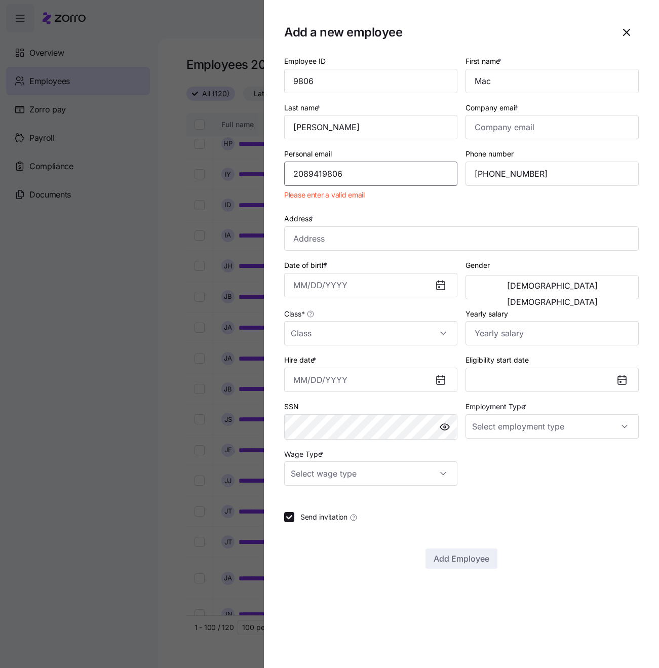
paste input "[EMAIL_ADDRESS][DOMAIN_NAME]"
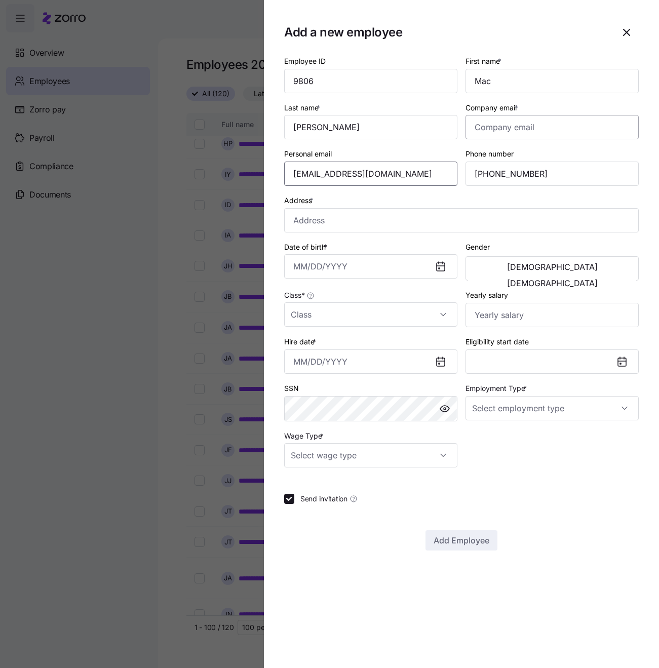
type input "[EMAIL_ADDRESS][DOMAIN_NAME]"
paste input "[EMAIL_ADDRESS][DOMAIN_NAME]"
type input "[EMAIL_ADDRESS][DOMAIN_NAME]"
paste input "[STREET_ADDRESS]"
type input "[STREET_ADDRESS]"
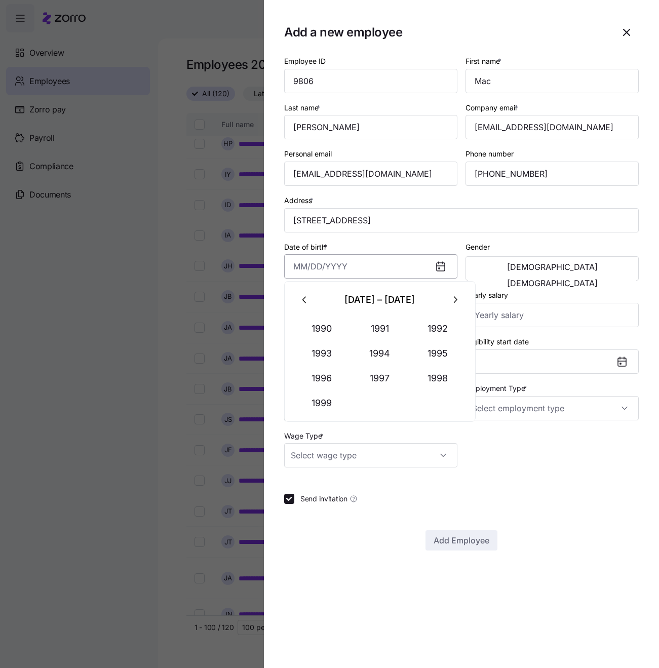
drag, startPoint x: 367, startPoint y: 264, endPoint x: 406, endPoint y: 262, distance: 38.6
paste input "[DATE]"
type input "[DATE]"
click at [610, 275] on button "[DEMOGRAPHIC_DATA]" at bounding box center [552, 283] width 168 height 16
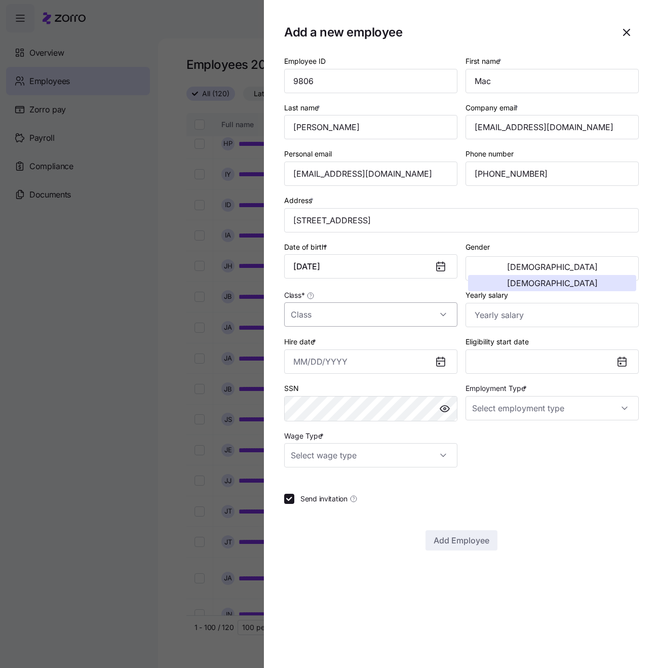
click at [411, 314] on input "Class *" at bounding box center [370, 314] width 173 height 24
drag, startPoint x: 367, startPoint y: 346, endPoint x: 460, endPoint y: 324, distance: 95.8
click at [371, 345] on div "All Employees" at bounding box center [370, 343] width 165 height 21
type input "All Employees"
click at [490, 322] on input "Yearly salary" at bounding box center [551, 315] width 173 height 24
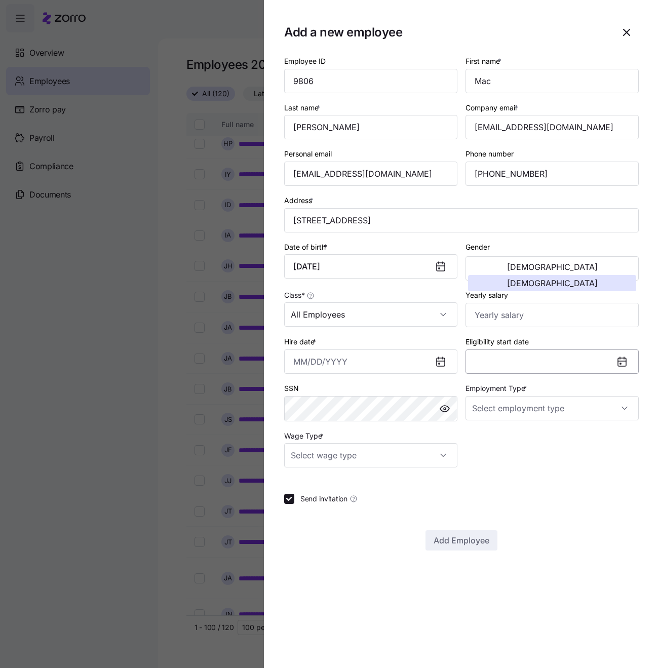
click at [504, 361] on button "Eligibility start date" at bounding box center [551, 361] width 173 height 24
click at [395, 363] on input "Hire date *" at bounding box center [370, 361] width 173 height 24
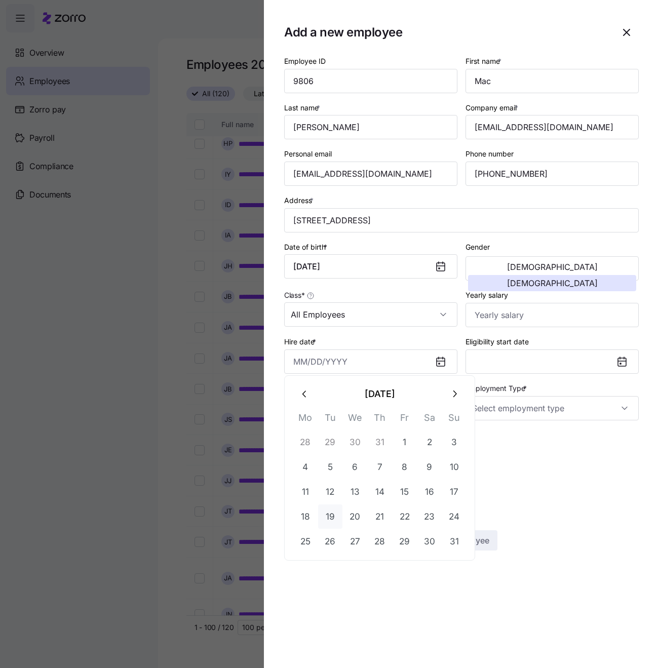
click at [329, 515] on button "19" at bounding box center [330, 516] width 24 height 24
type input "[DATE]"
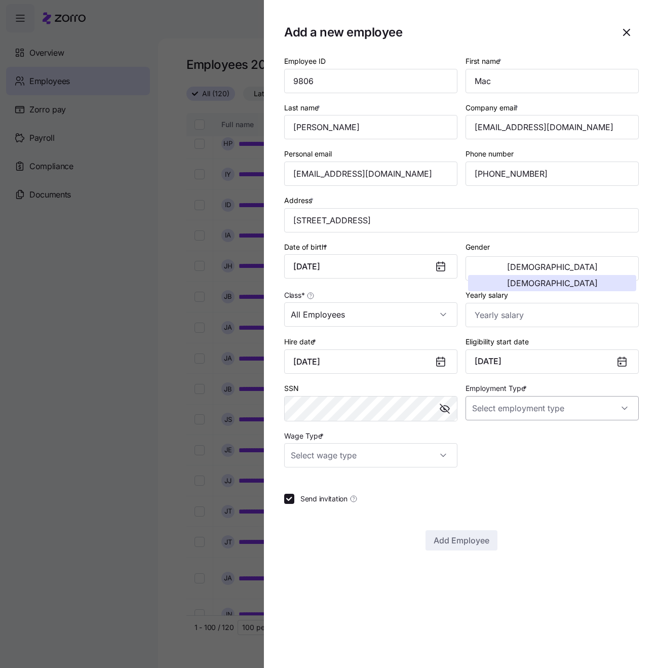
click at [539, 408] on input "Employment Type *" at bounding box center [551, 408] width 173 height 24
click at [523, 430] on div "Full Time" at bounding box center [551, 435] width 165 height 21
type input "Full Time"
click at [440, 454] on input "Wage Type *" at bounding box center [370, 455] width 173 height 24
click at [350, 508] on div "Hourly" at bounding box center [370, 504] width 165 height 21
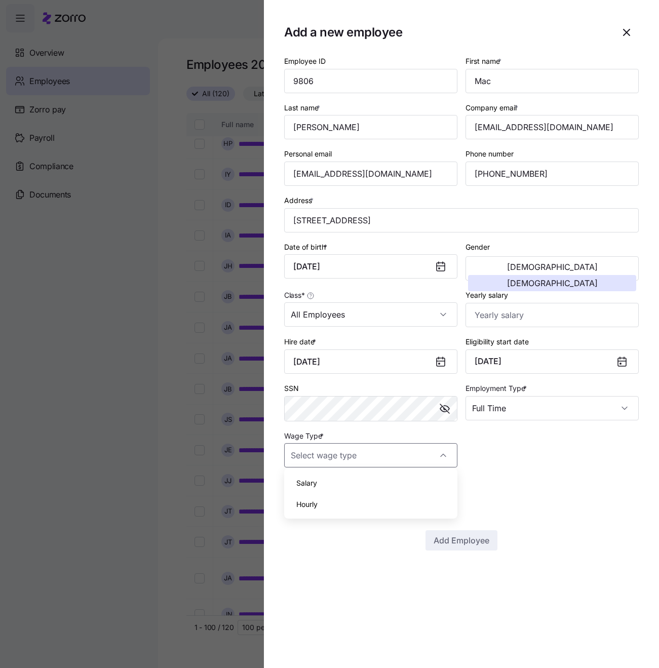
type input "Hourly"
click at [438, 537] on span "Add Employee" at bounding box center [461, 540] width 56 height 12
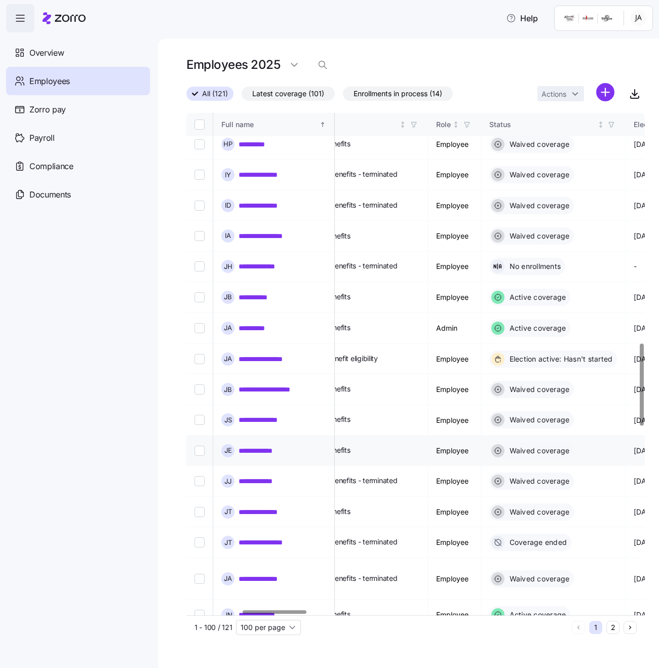
scroll to position [1409, 397]
